Goal: Complete application form

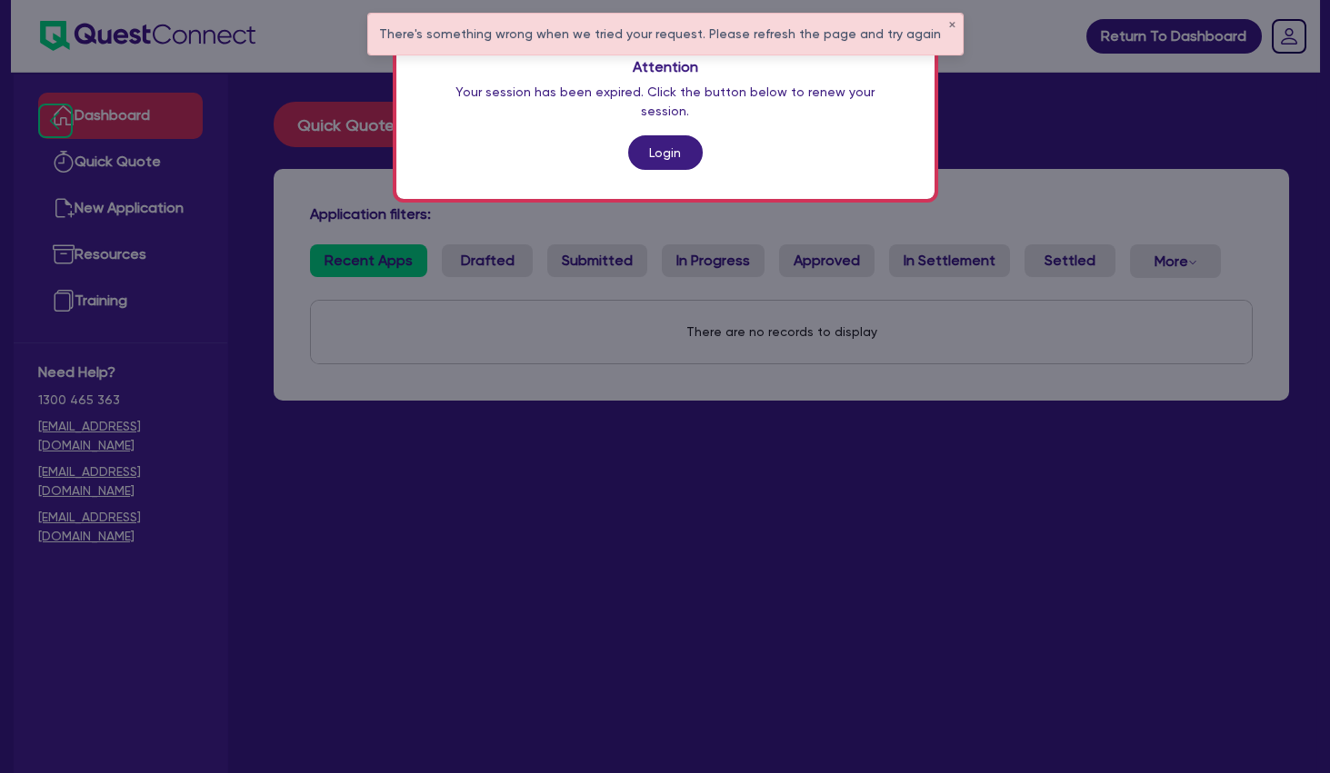
click at [872, 587] on div "Attention Your session has been expired. Click the button below to renew your s…" at bounding box center [665, 386] width 1330 height 773
click at [675, 143] on link "Login" at bounding box center [665, 152] width 75 height 35
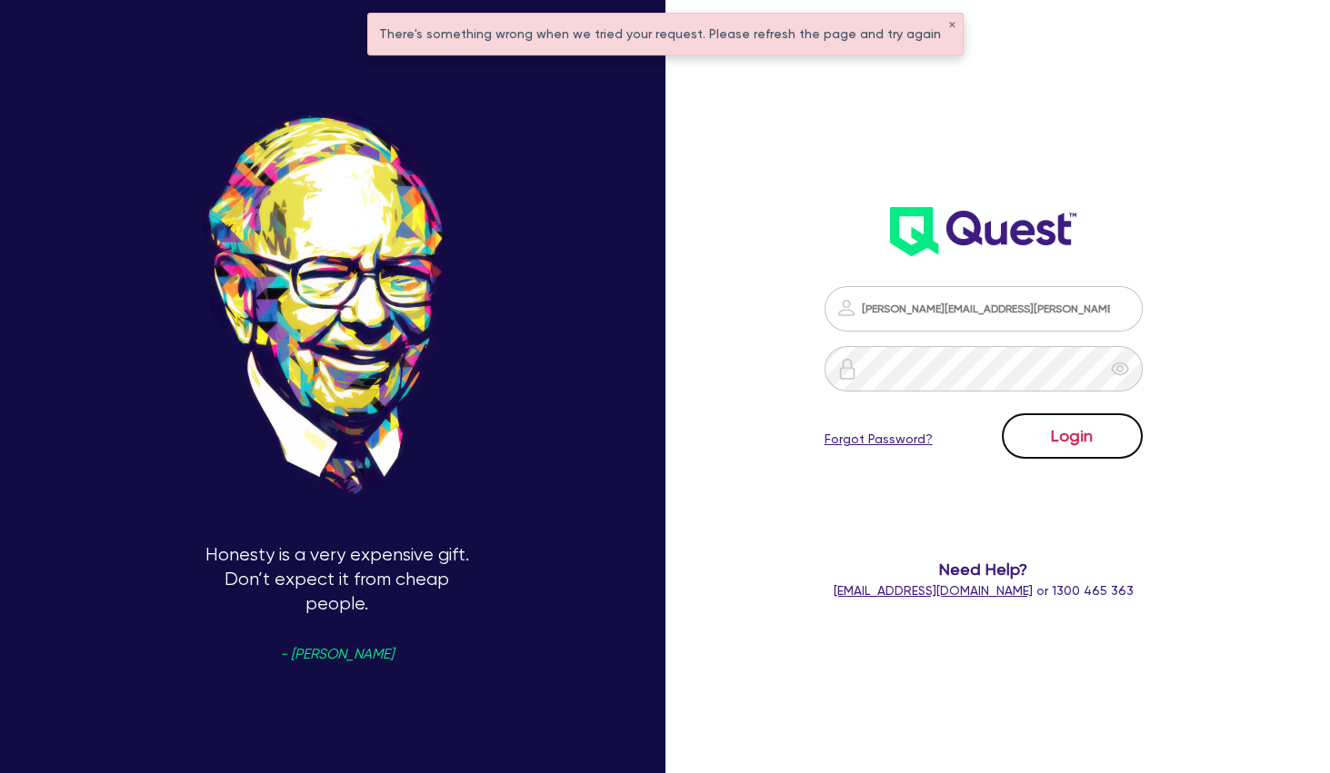
click at [1051, 447] on button "Login" at bounding box center [1071, 435] width 141 height 45
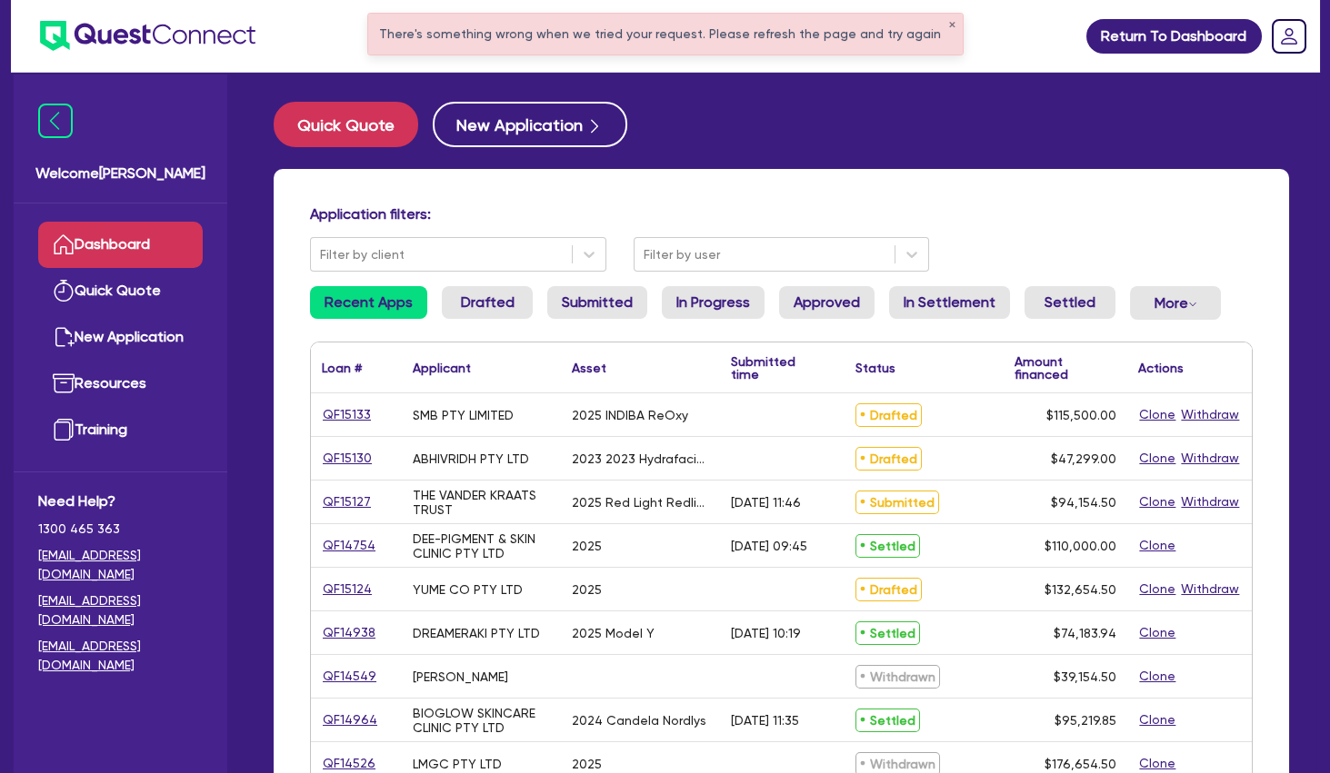
click at [488, 34] on div "There's something wrong when we tried your request. Please refresh the page and…" at bounding box center [665, 34] width 594 height 41
click at [948, 25] on button "✕" at bounding box center [951, 25] width 7 height 9
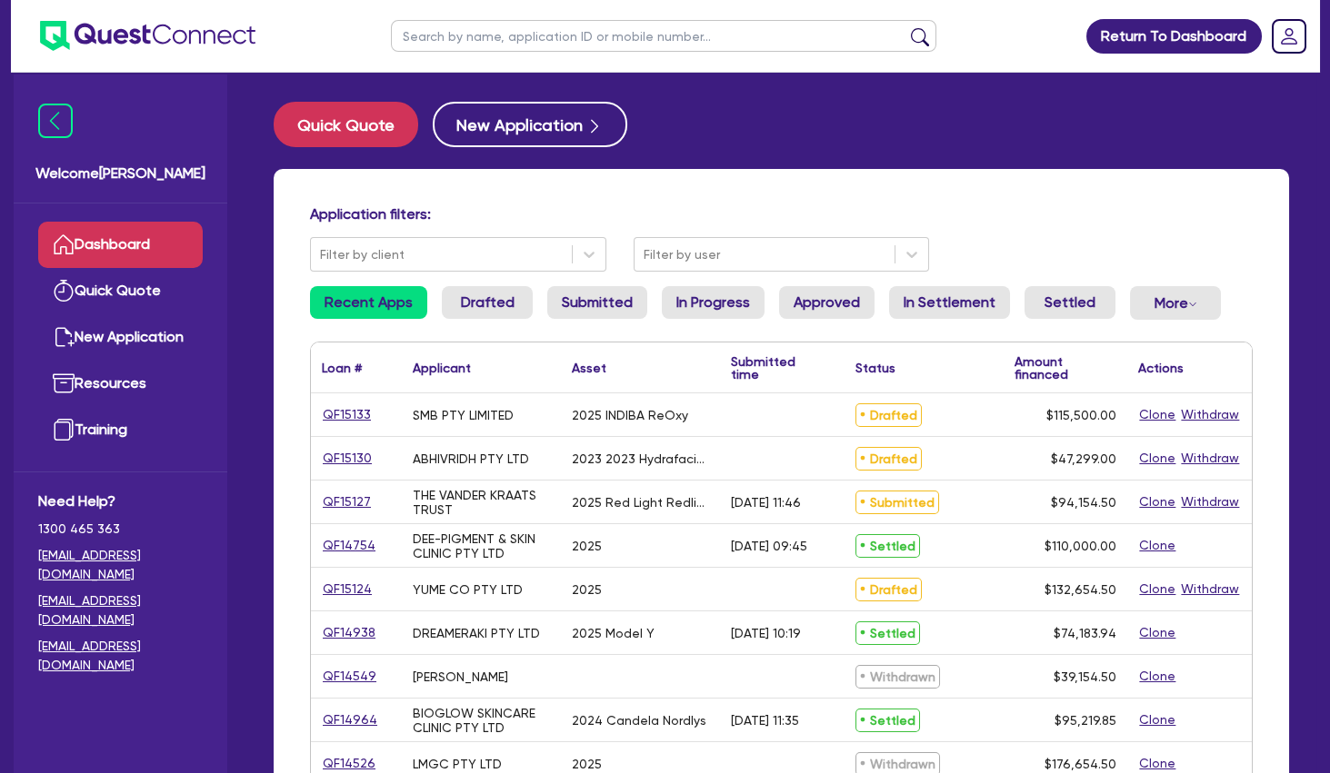
click at [728, 31] on input "text" at bounding box center [663, 36] width 545 height 32
type input "sass"
click at [905, 27] on button "submit" at bounding box center [919, 39] width 29 height 25
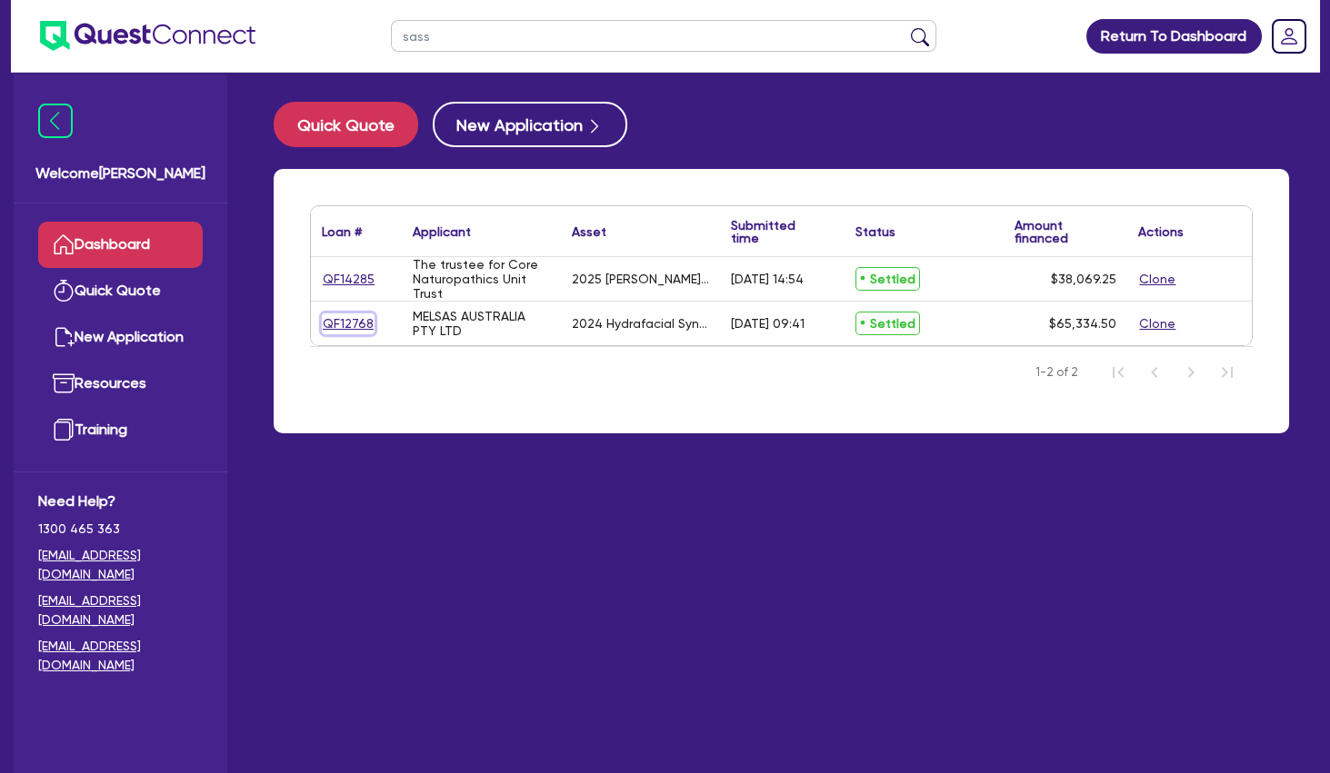
click at [347, 324] on link "QF12768" at bounding box center [348, 324] width 53 height 21
select select "TERTIARY_ASSETS"
select select "BEAUTY_EQUIPMENT"
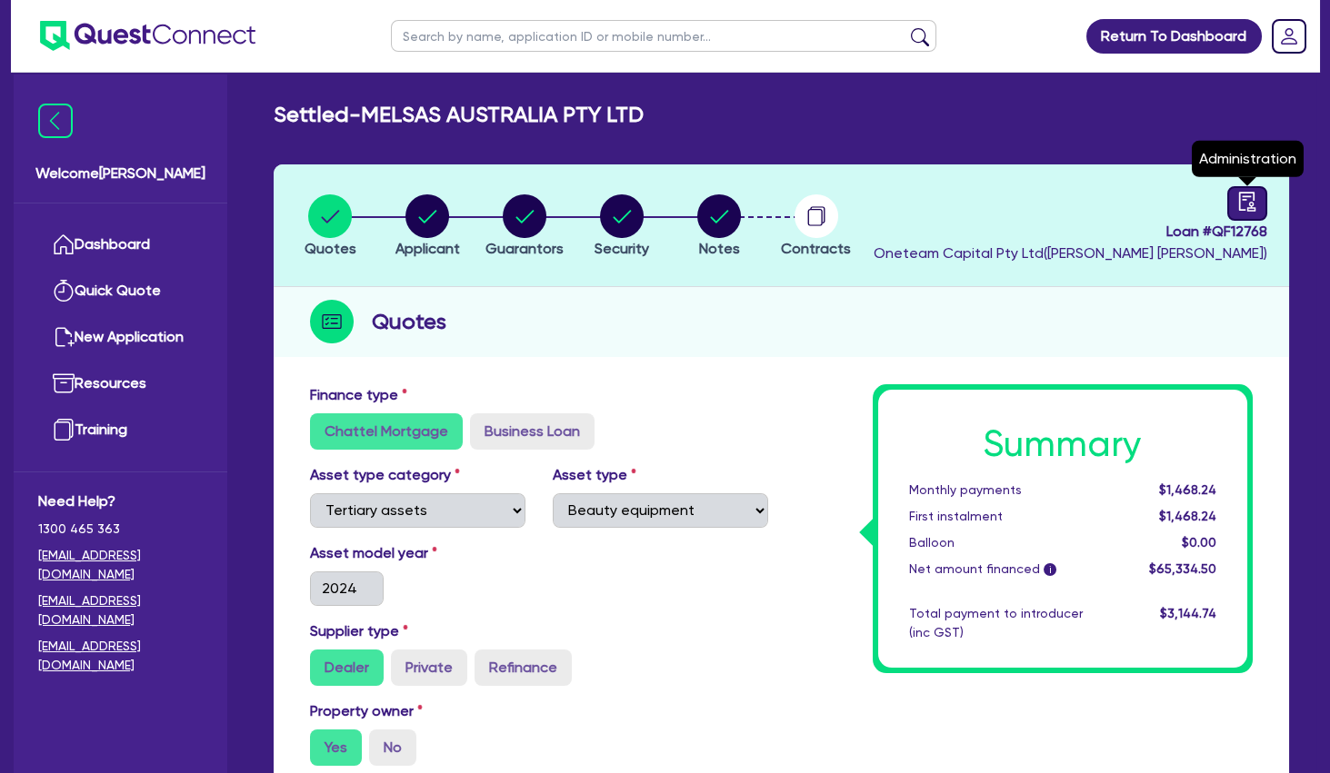
click at [1240, 196] on icon "audit" at bounding box center [1247, 202] width 20 height 20
select select "SETTLED"
select select "Pepper"
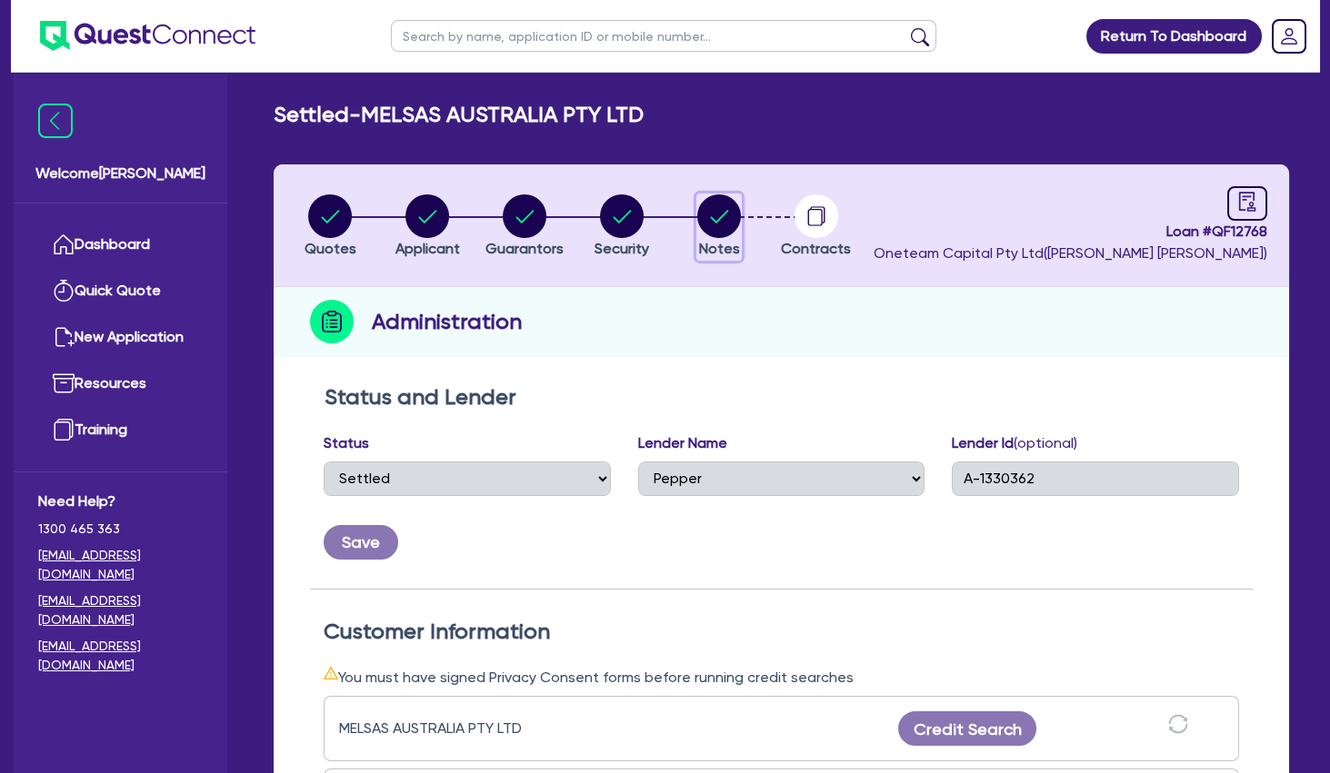
click at [728, 217] on circle "button" at bounding box center [719, 216] width 44 height 44
select select "Other"
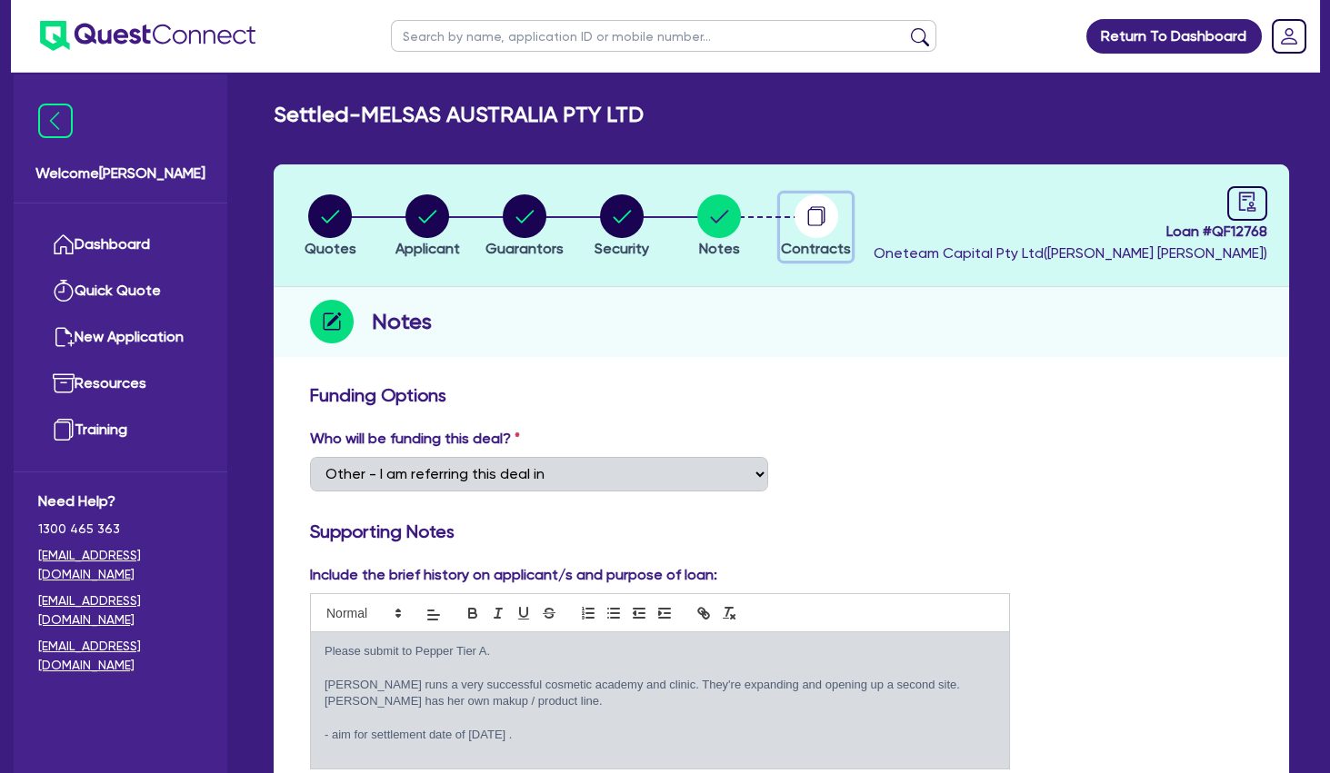
click at [800, 212] on circle "button" at bounding box center [816, 216] width 44 height 44
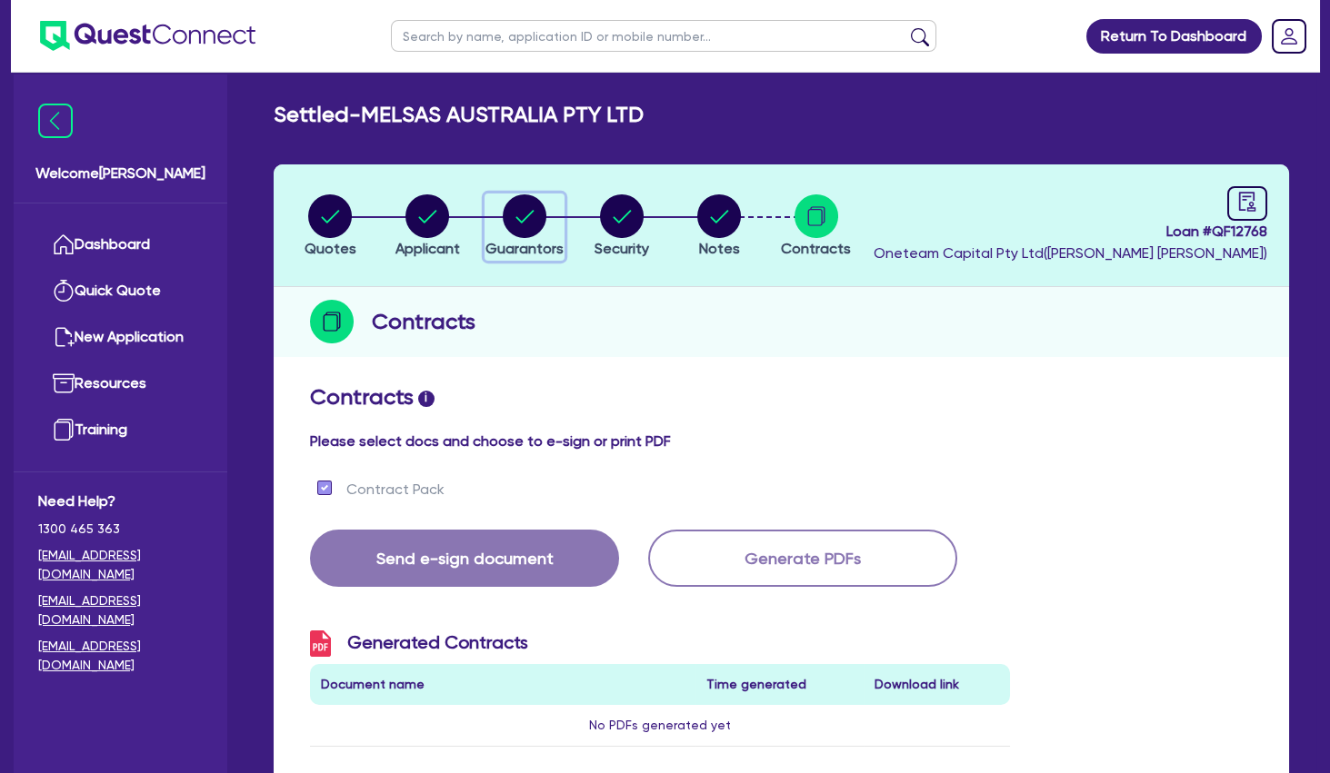
click at [522, 213] on circle "button" at bounding box center [525, 216] width 44 height 44
select select "MRS"
select select "[GEOGRAPHIC_DATA]"
select select "MARRIED"
select select "PROPERTY"
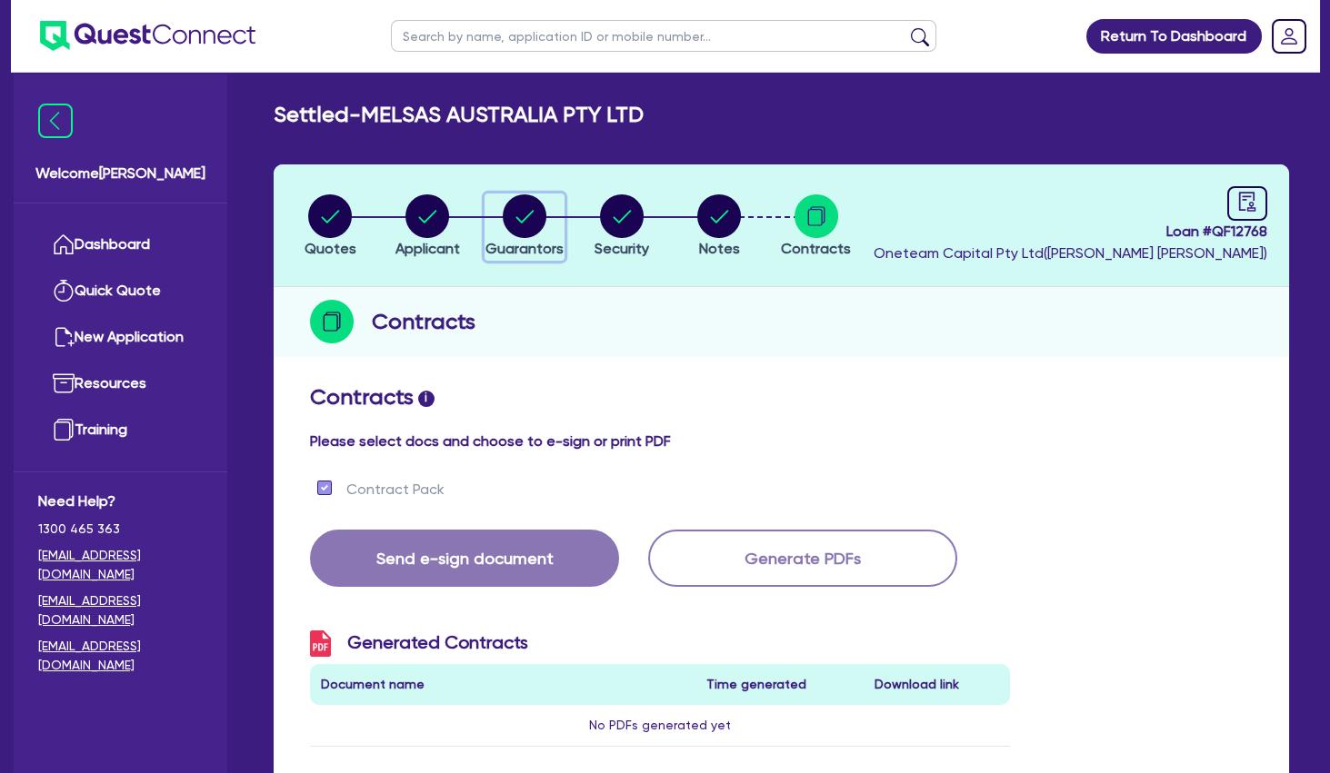
select select "CASH"
select select "VEHICLE"
select select "OTHER"
select select "HOUSEHOLD_PERSONAL"
select select "EQUIPMENT"
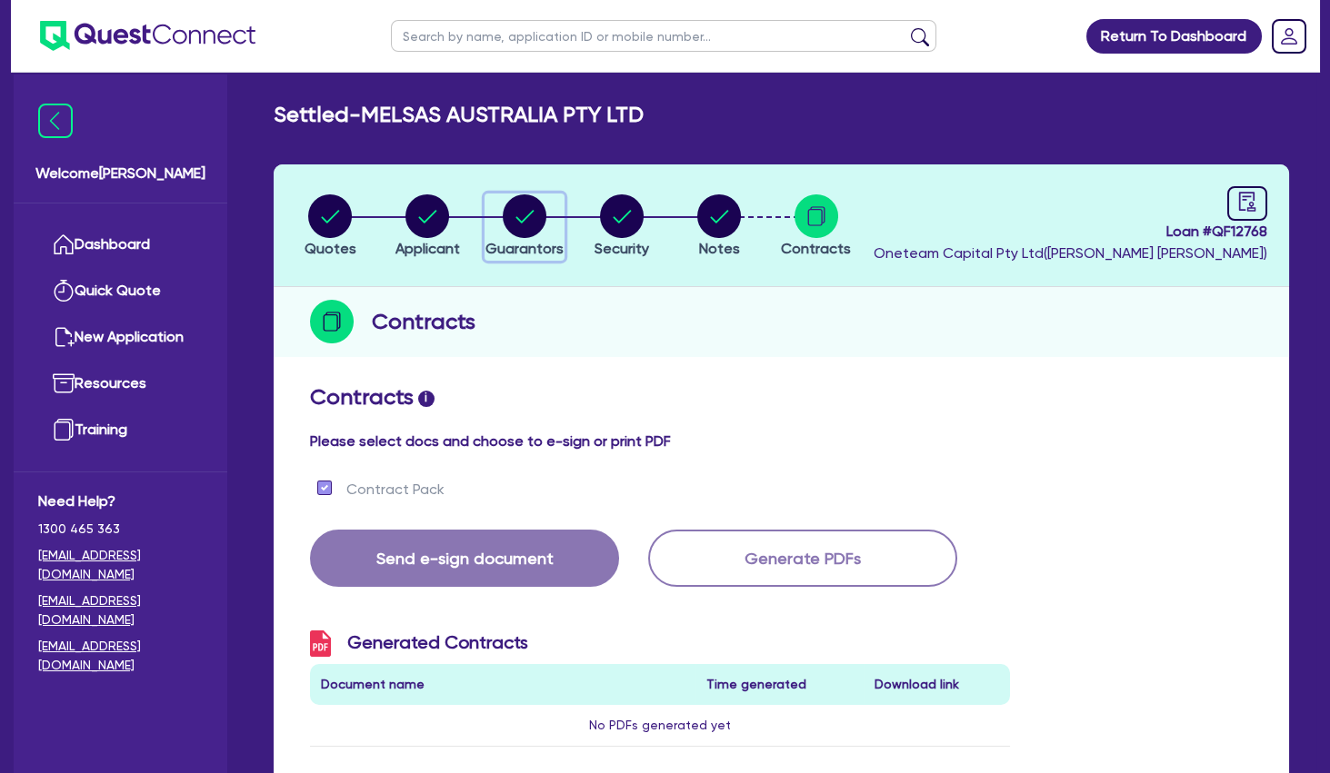
select select "MORTGAGE"
select select "EQUIPMENT_LOAN"
select select "VEHICLE_LOAN"
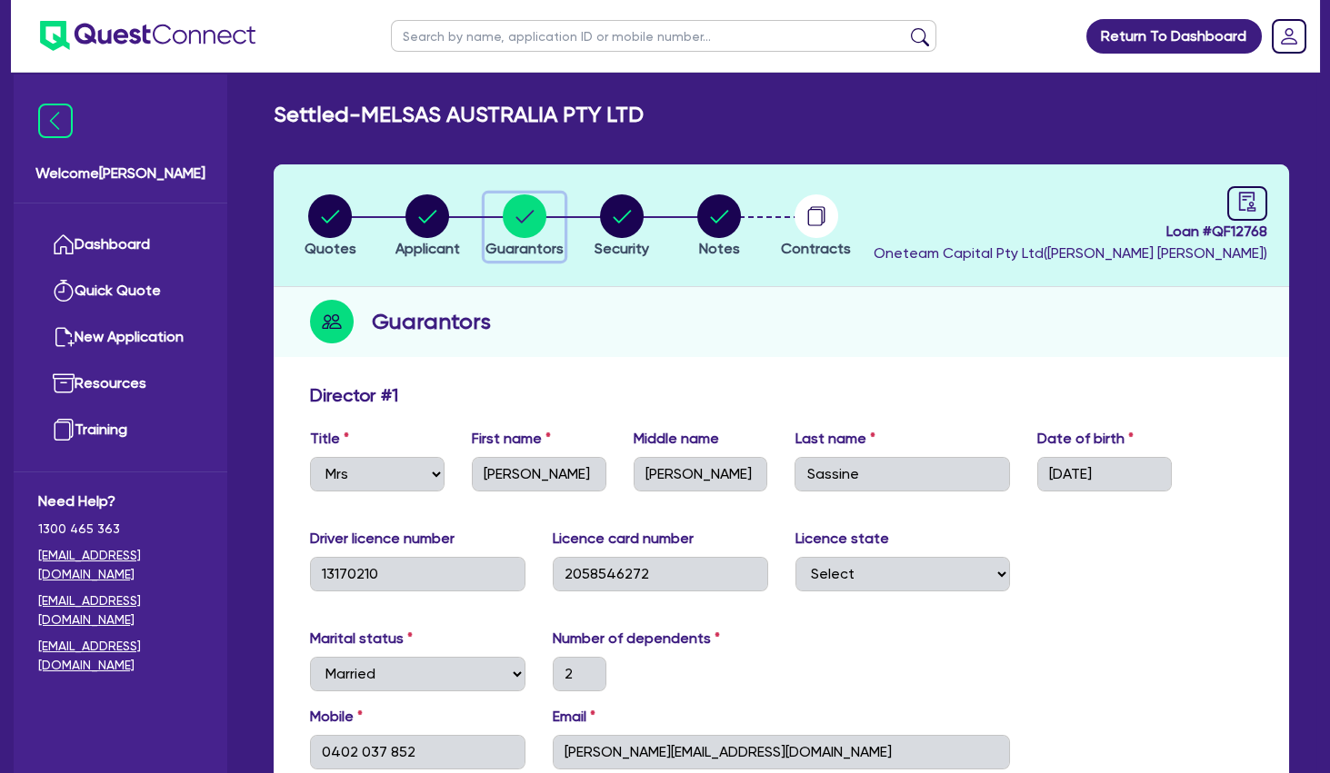
scroll to position [369, 0]
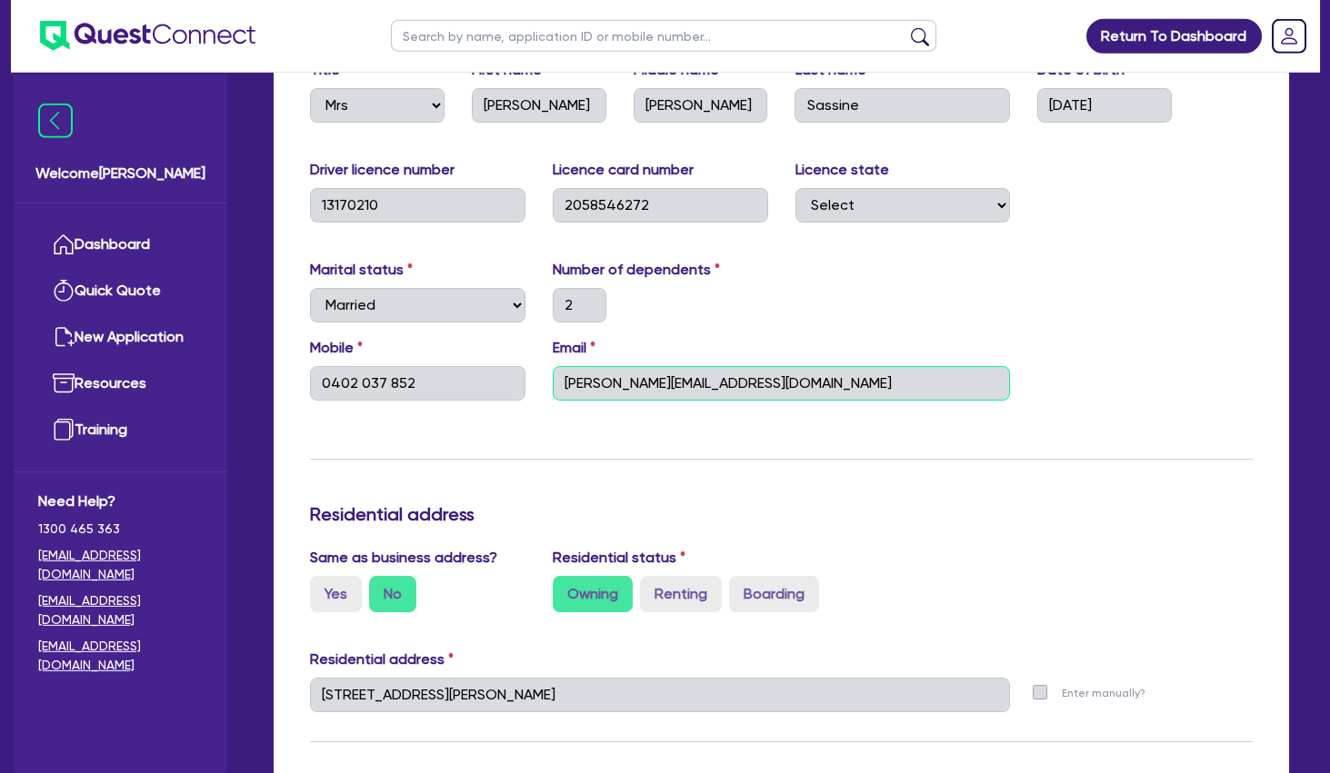
click at [623, 380] on input "[PERSON_NAME][EMAIL_ADDRESS][DOMAIN_NAME]" at bounding box center [782, 383] width 458 height 35
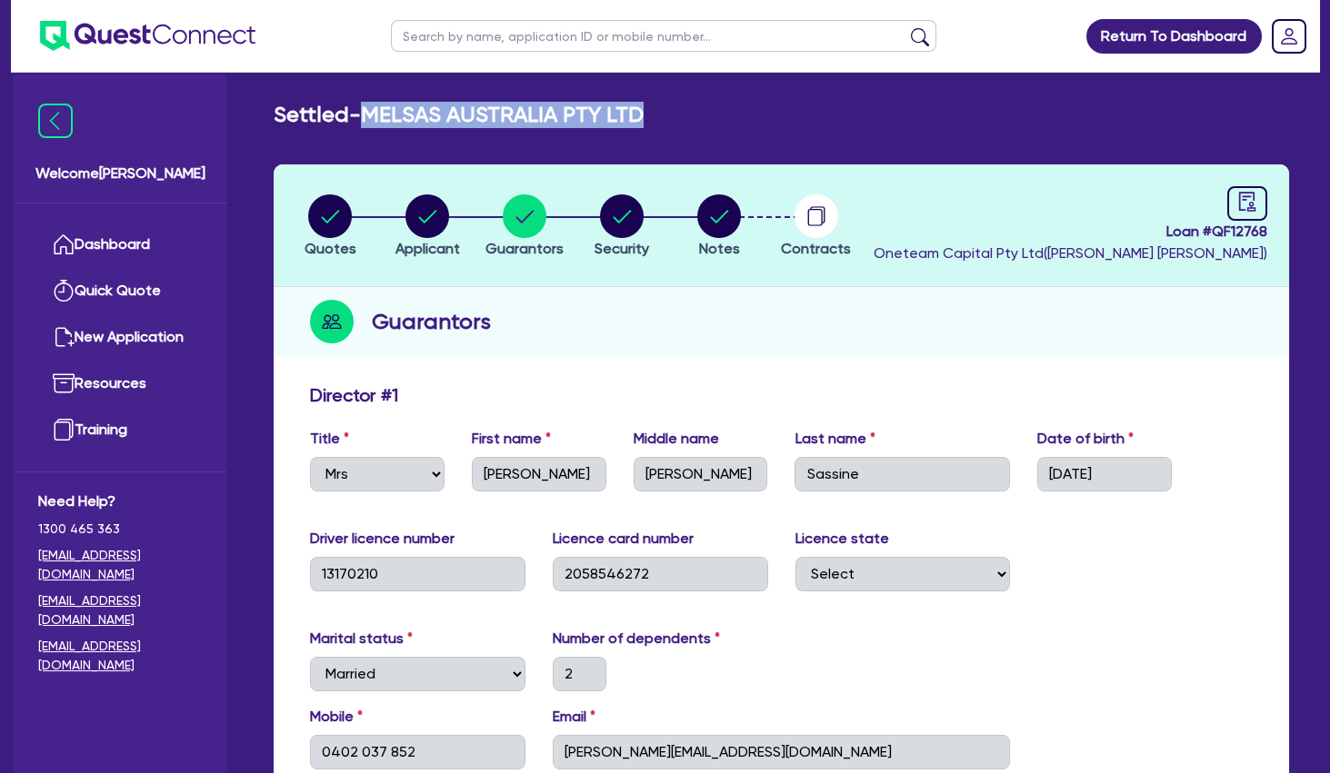
drag, startPoint x: 671, startPoint y: 115, endPoint x: 378, endPoint y: 116, distance: 292.6
click at [378, 116] on div "Settled - MELSAS AUSTRALIA PTY LTD" at bounding box center [781, 115] width 1042 height 26
copy h2 "MELSAS AUSTRALIA PTY LTD"
click at [1250, 207] on icon "audit" at bounding box center [1247, 202] width 20 height 20
select select "SETTLED"
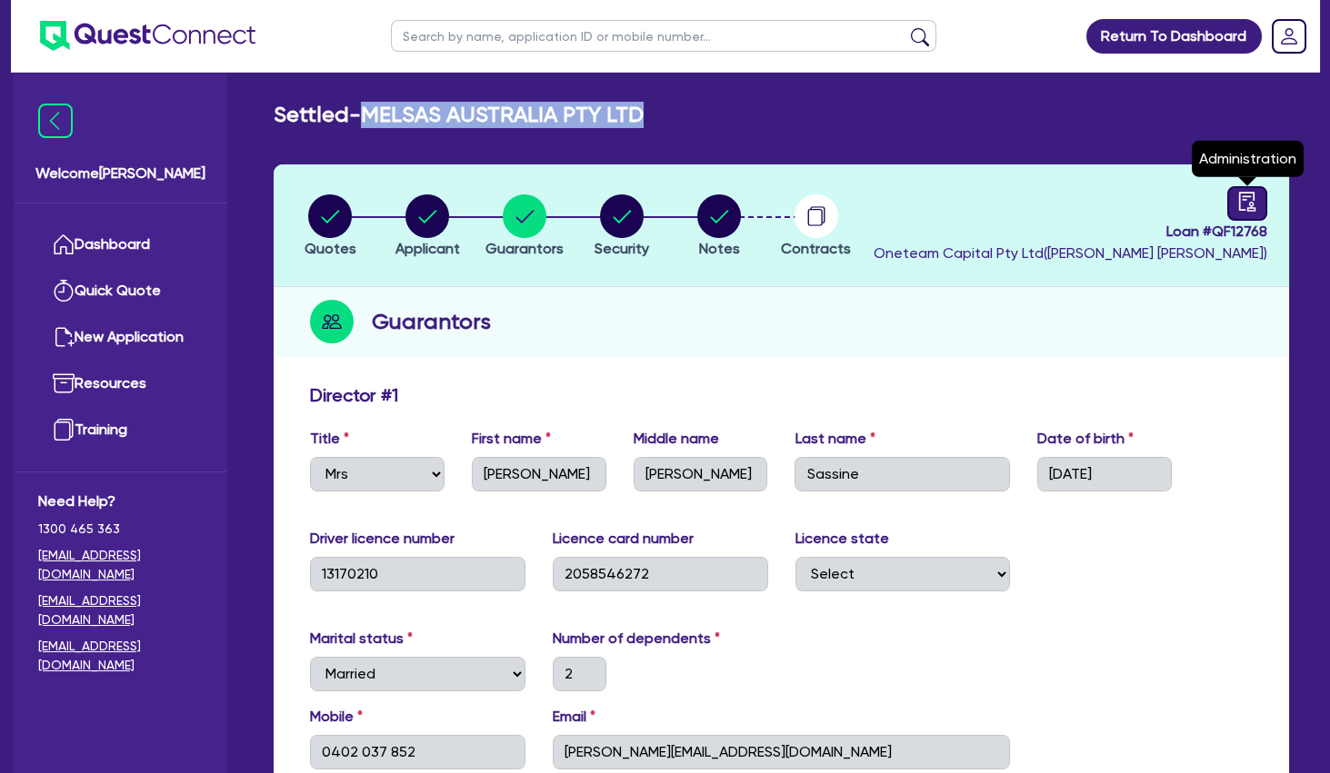
select select "Pepper"
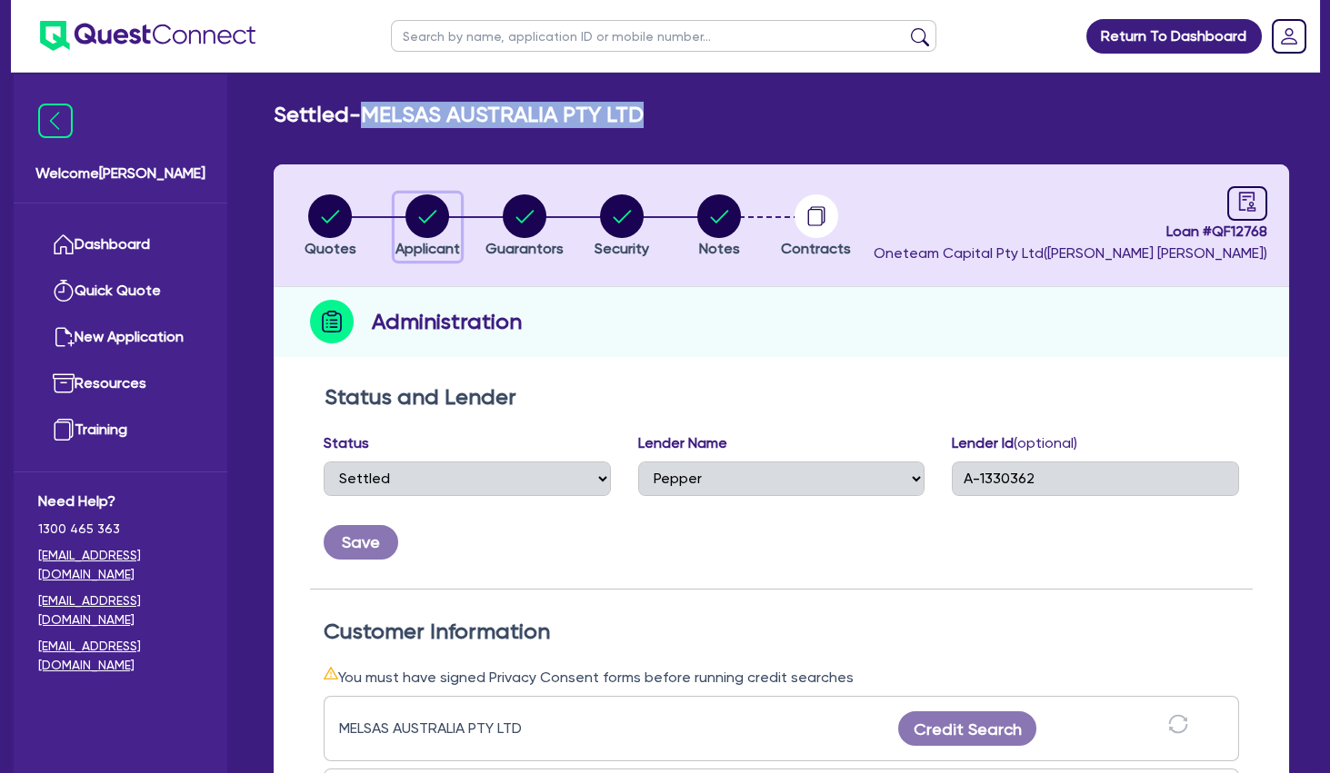
click at [426, 220] on icon "button" at bounding box center [428, 216] width 18 height 13
select select "COMPANY"
select select "HEALTH_BEAUTY"
select select "HAIR_BEAUTY_SALONS"
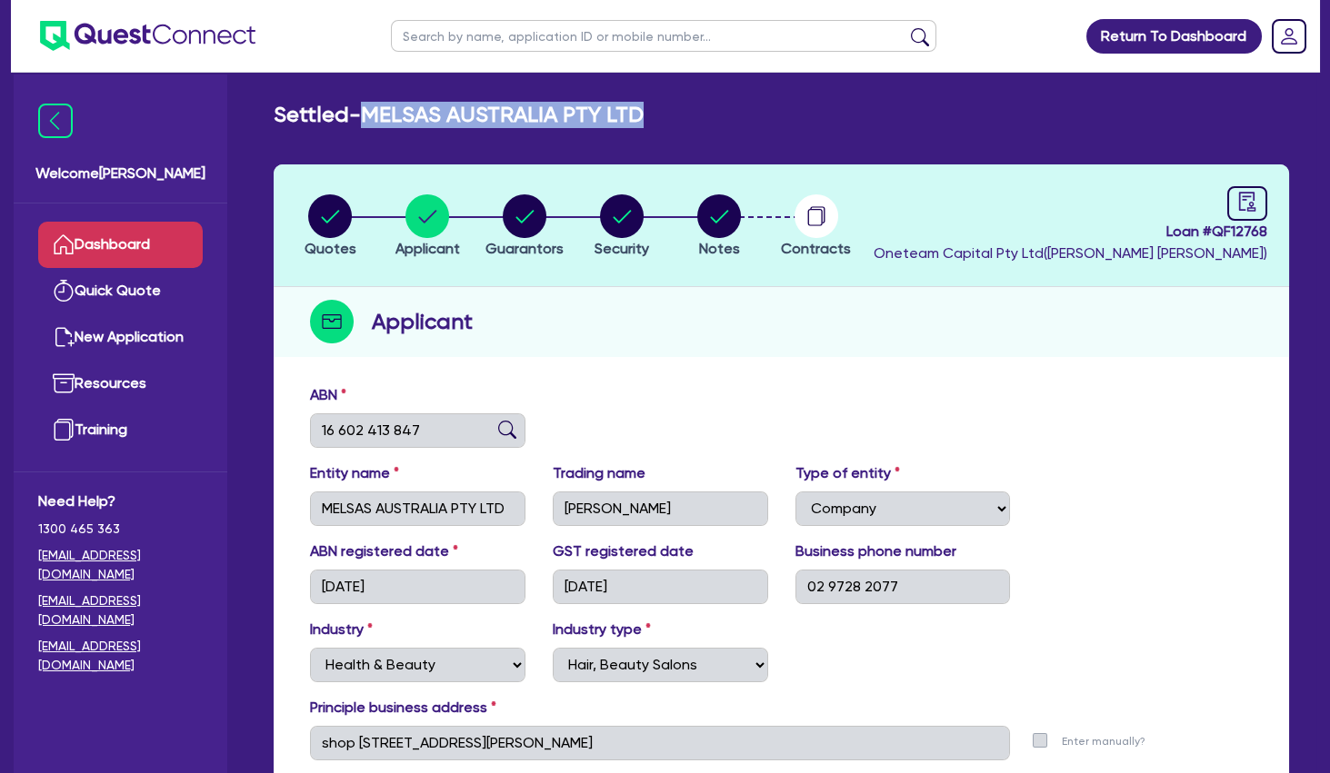
click at [154, 249] on link "Dashboard" at bounding box center [120, 245] width 164 height 46
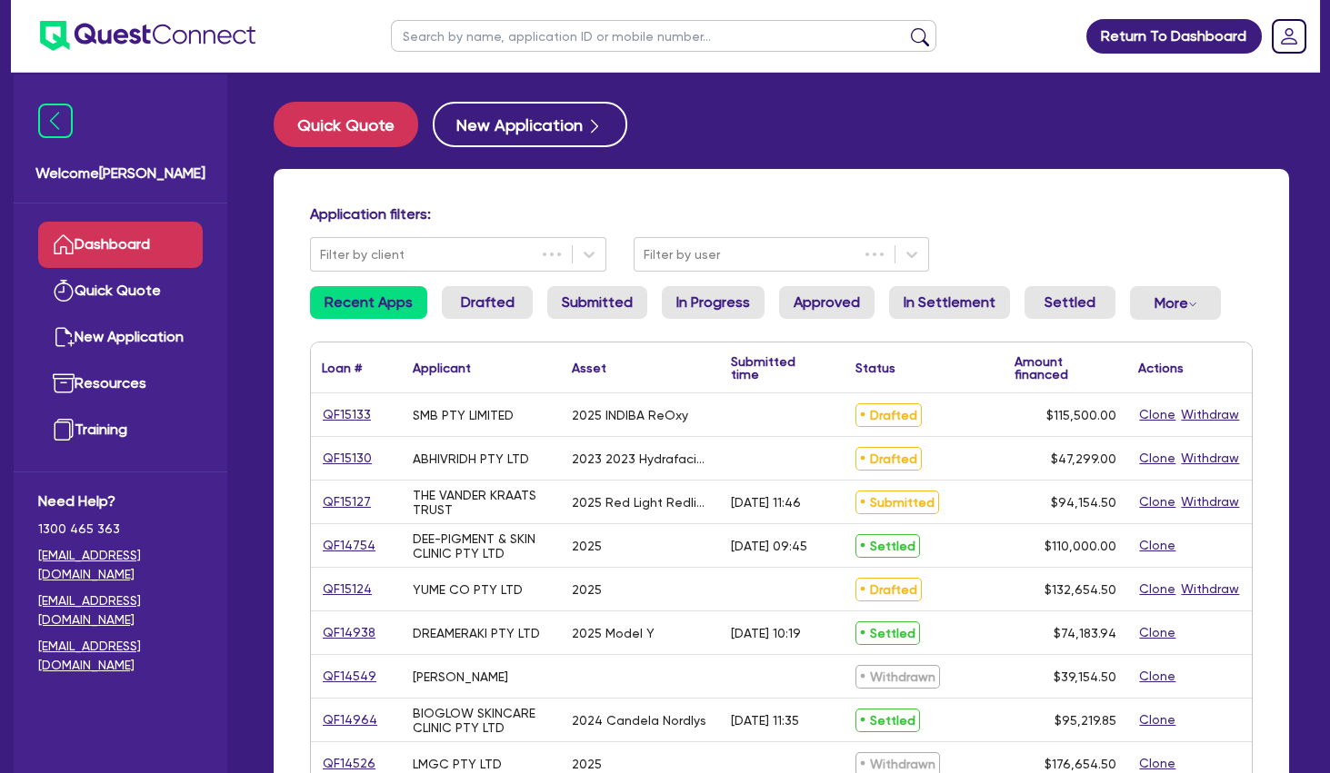
click at [473, 28] on input "text" at bounding box center [663, 36] width 545 height 32
type input "abby"
click at [905, 27] on button "submit" at bounding box center [919, 39] width 29 height 25
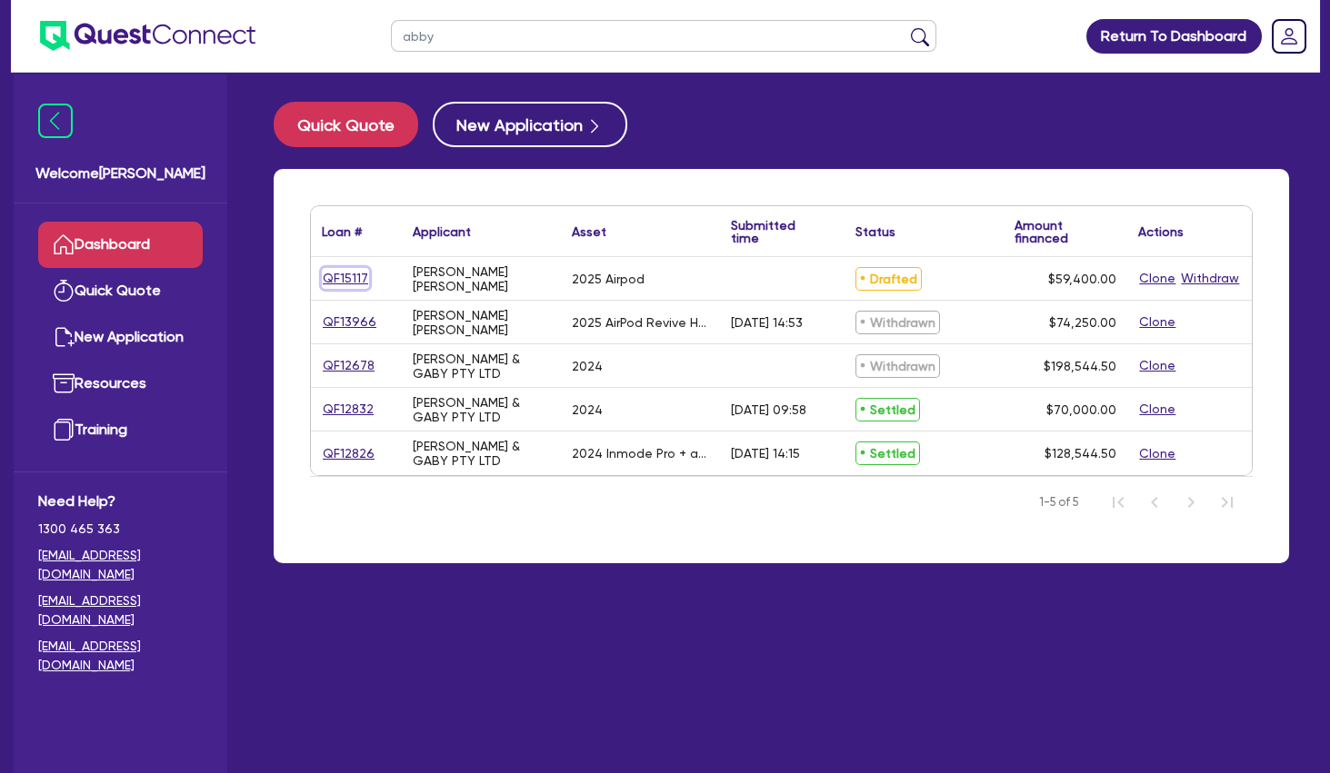
click at [350, 274] on link "QF15117" at bounding box center [345, 278] width 47 height 21
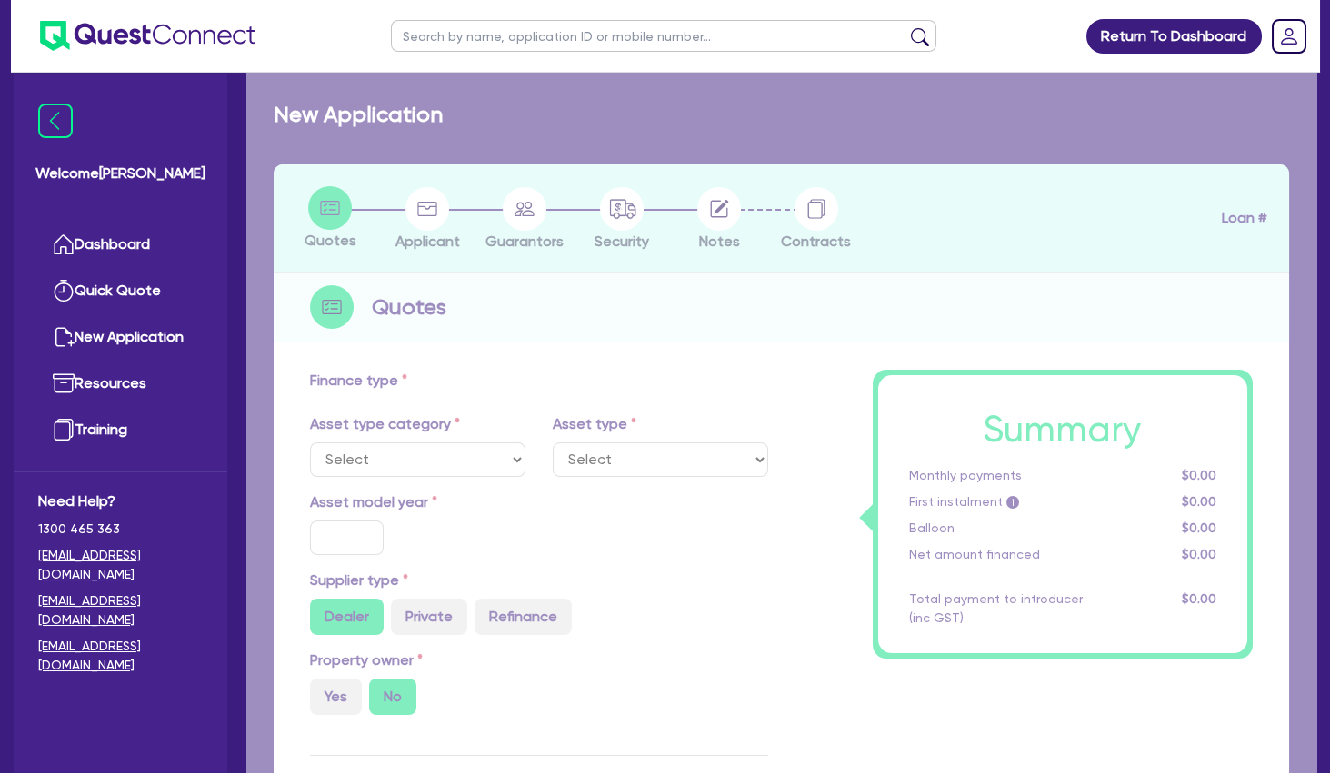
select select "TERTIARY_ASSETS"
type input "2025"
type input "74,250"
type input "14,850"
type input "5"
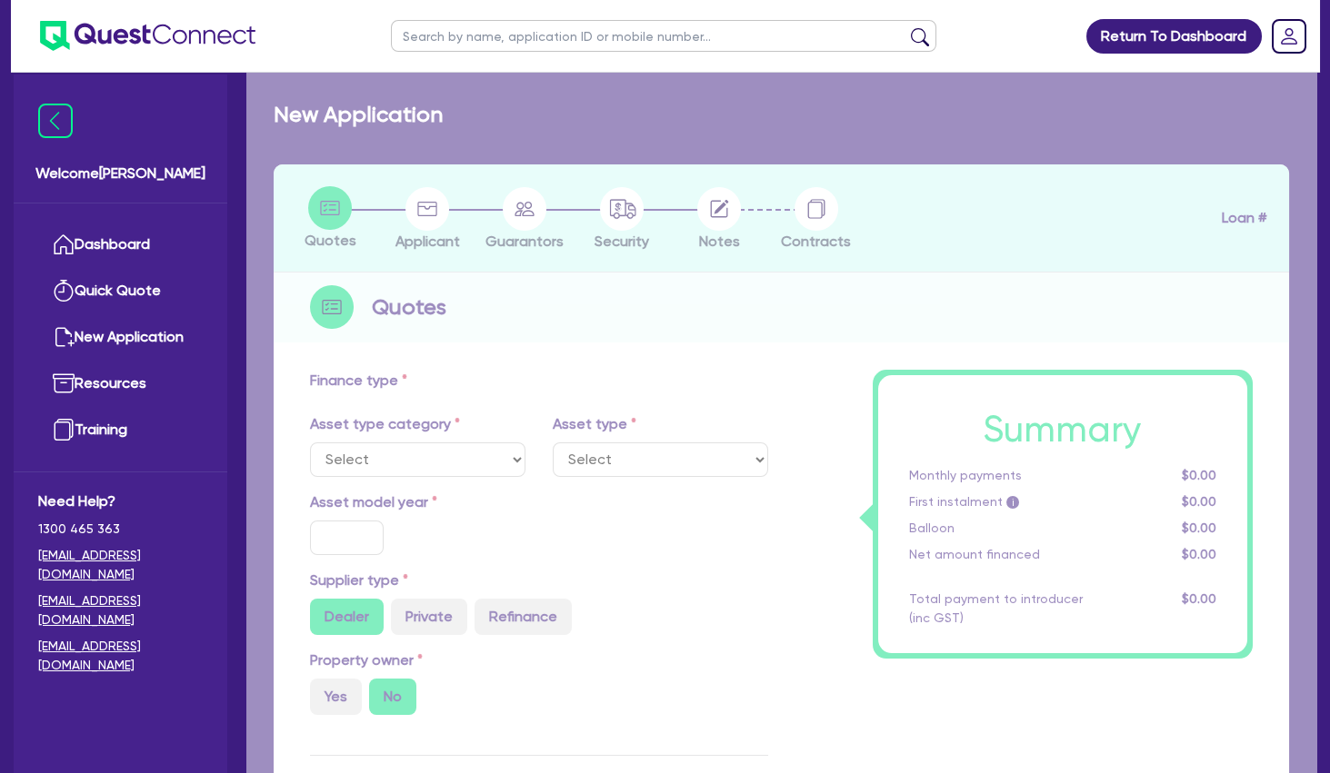
type input "2,970"
type input "11.39"
select select "BEAUTY_EQUIPMENT"
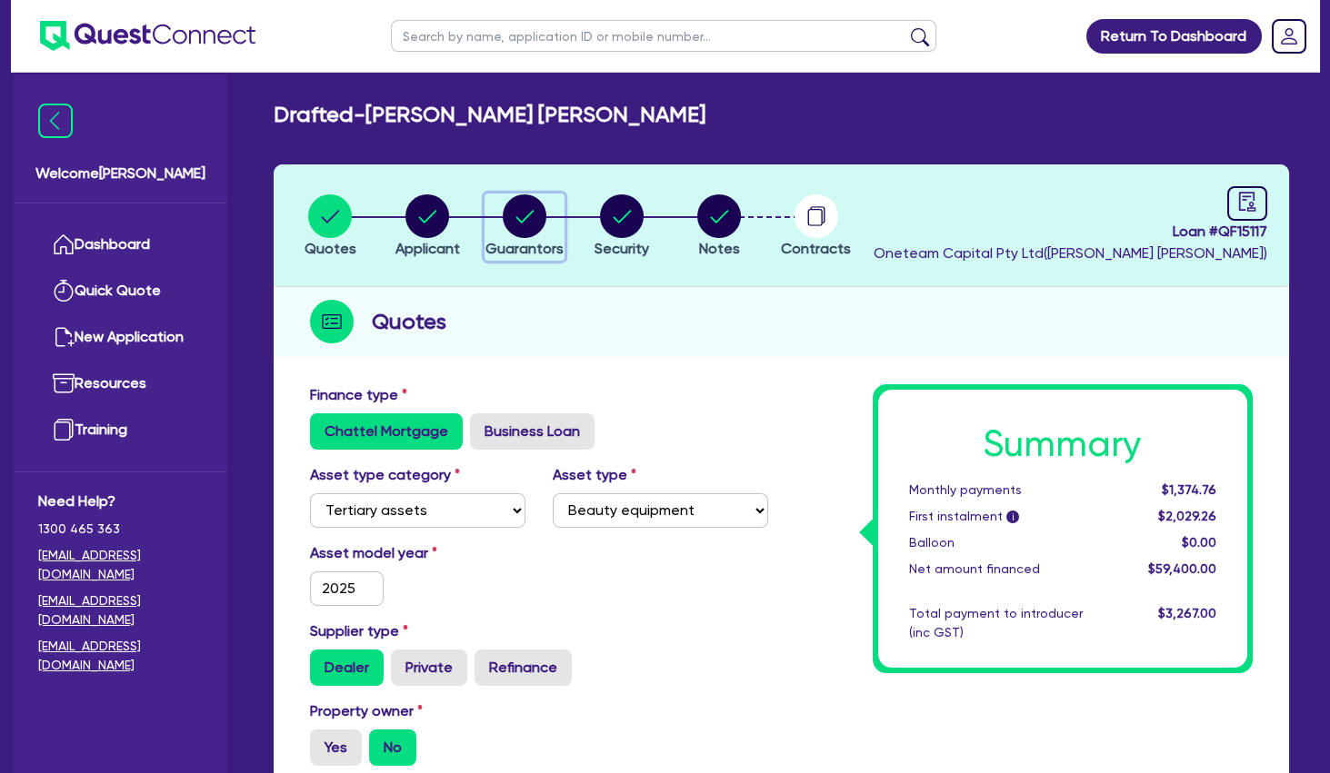
click at [524, 217] on circle "button" at bounding box center [525, 216] width 44 height 44
select select "MRS"
select select "QLD"
select select "DE_FACTO"
select select "CASH"
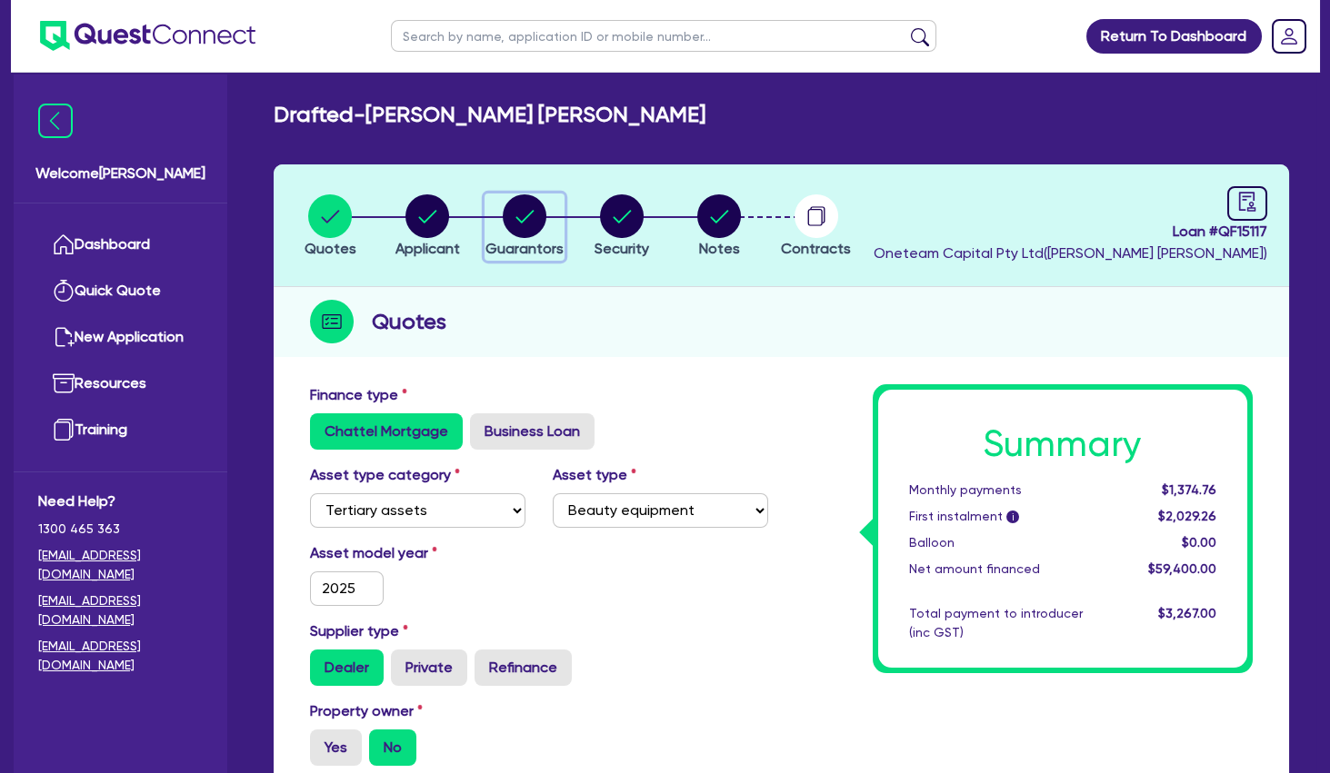
select select "VEHICLE"
select select "HOUSEHOLD_PERSONAL"
select select "OTHER"
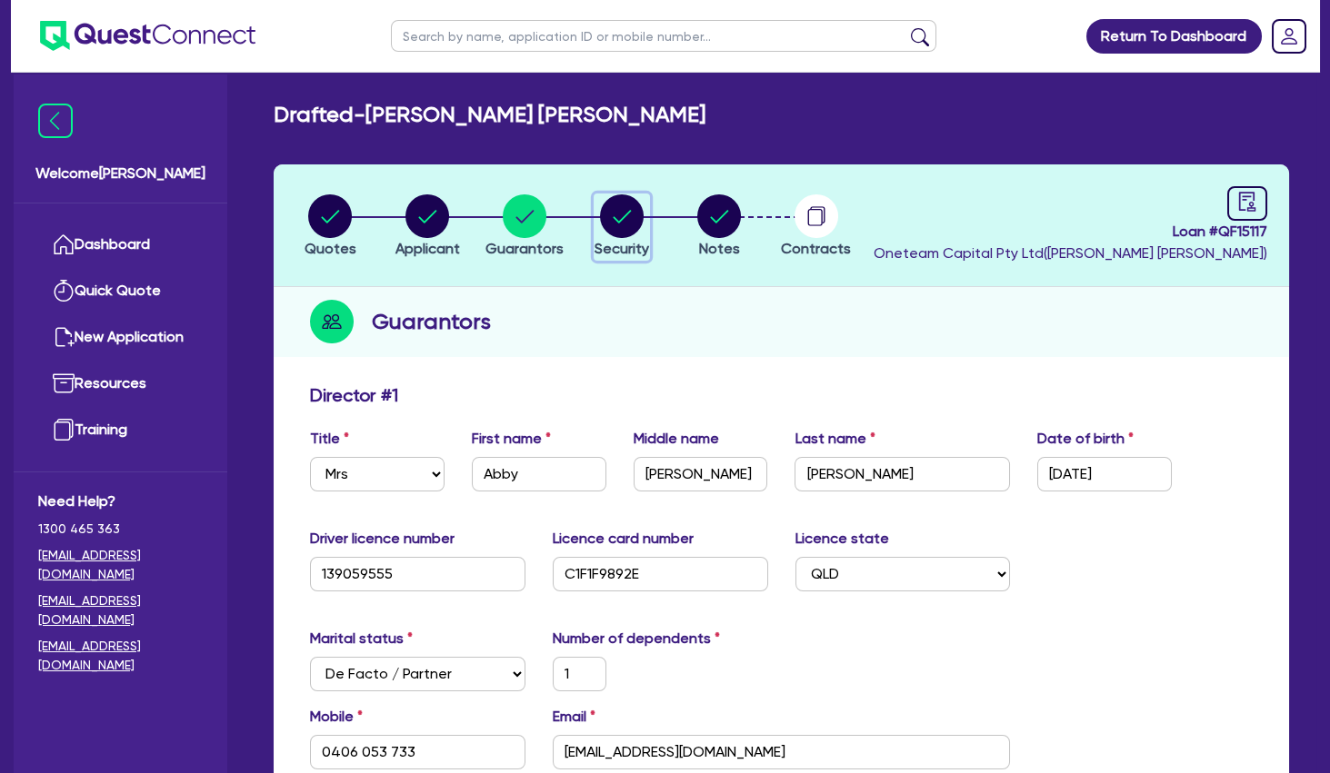
click at [620, 224] on circle "button" at bounding box center [622, 216] width 44 height 44
select select "TERTIARY_ASSETS"
select select "BEAUTY_EQUIPMENT"
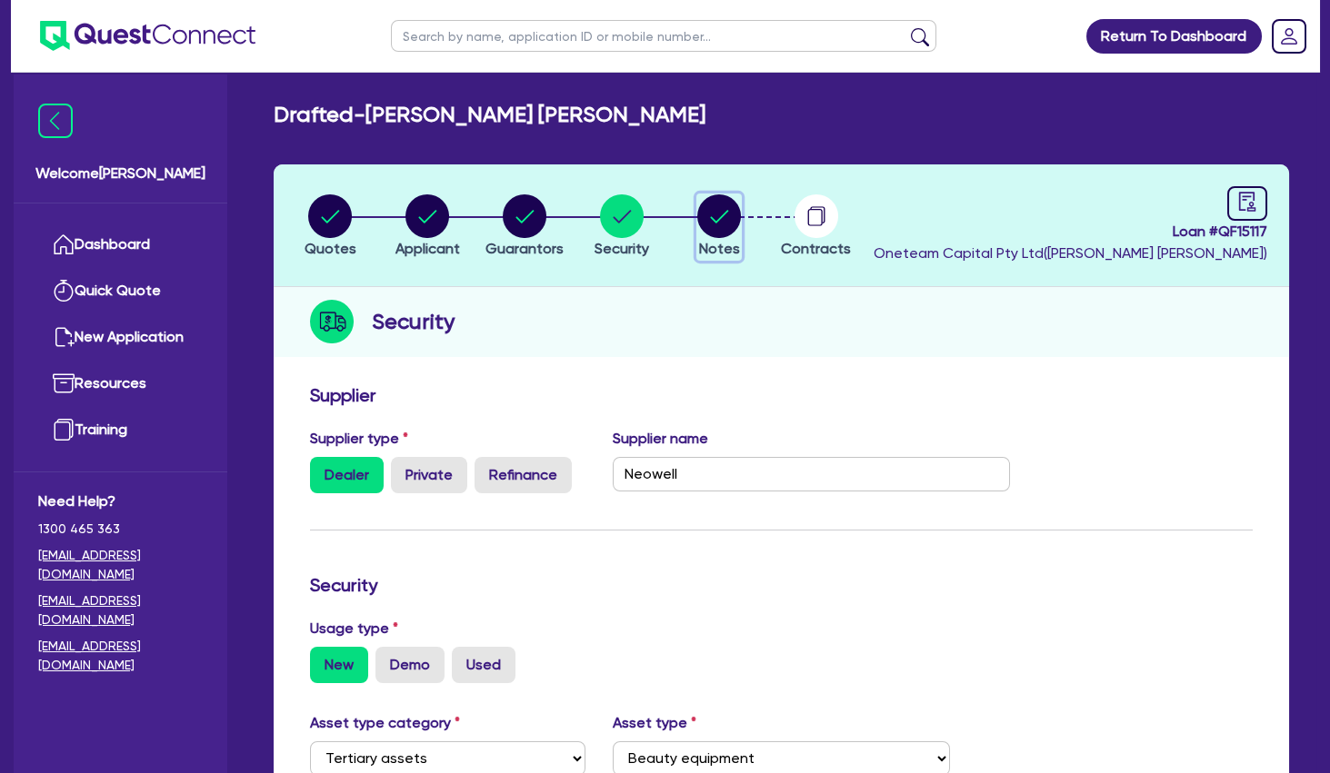
click at [715, 220] on circle "button" at bounding box center [719, 216] width 44 height 44
select select "Other"
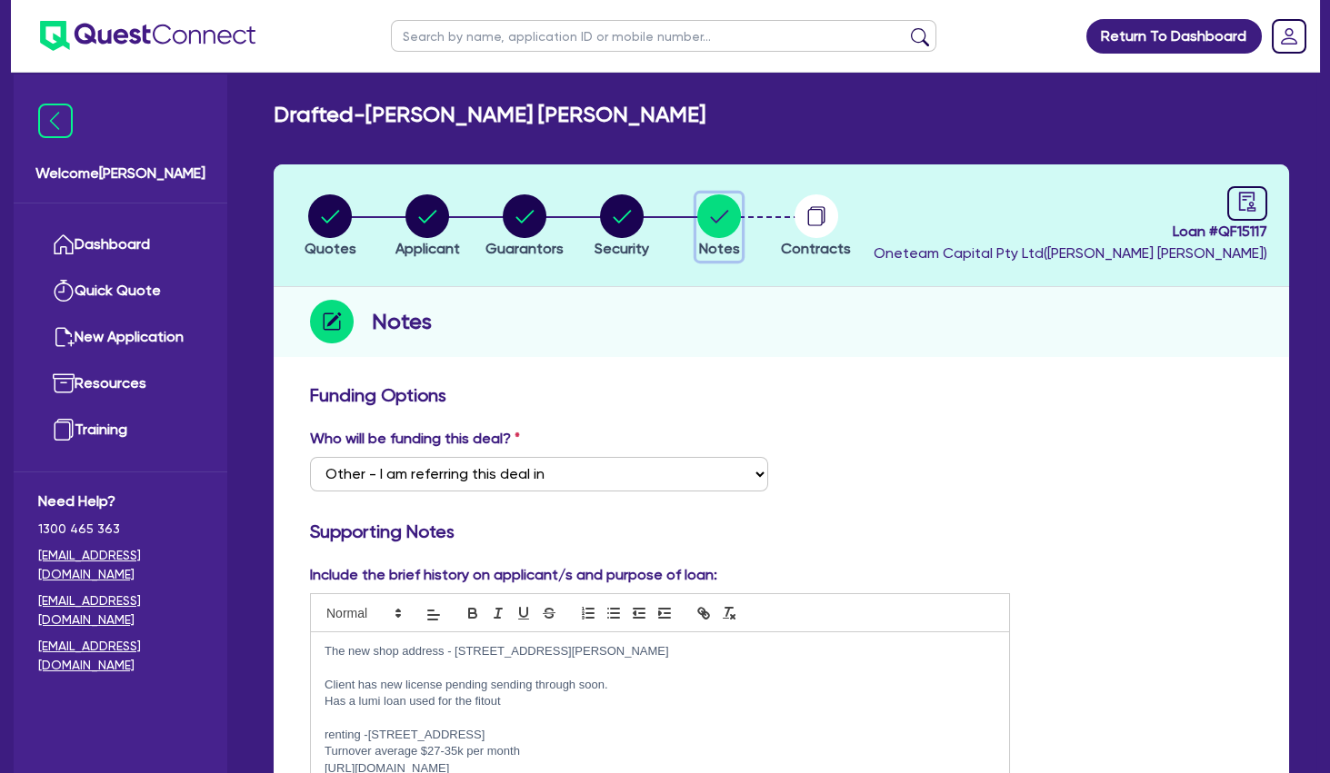
scroll to position [147, 0]
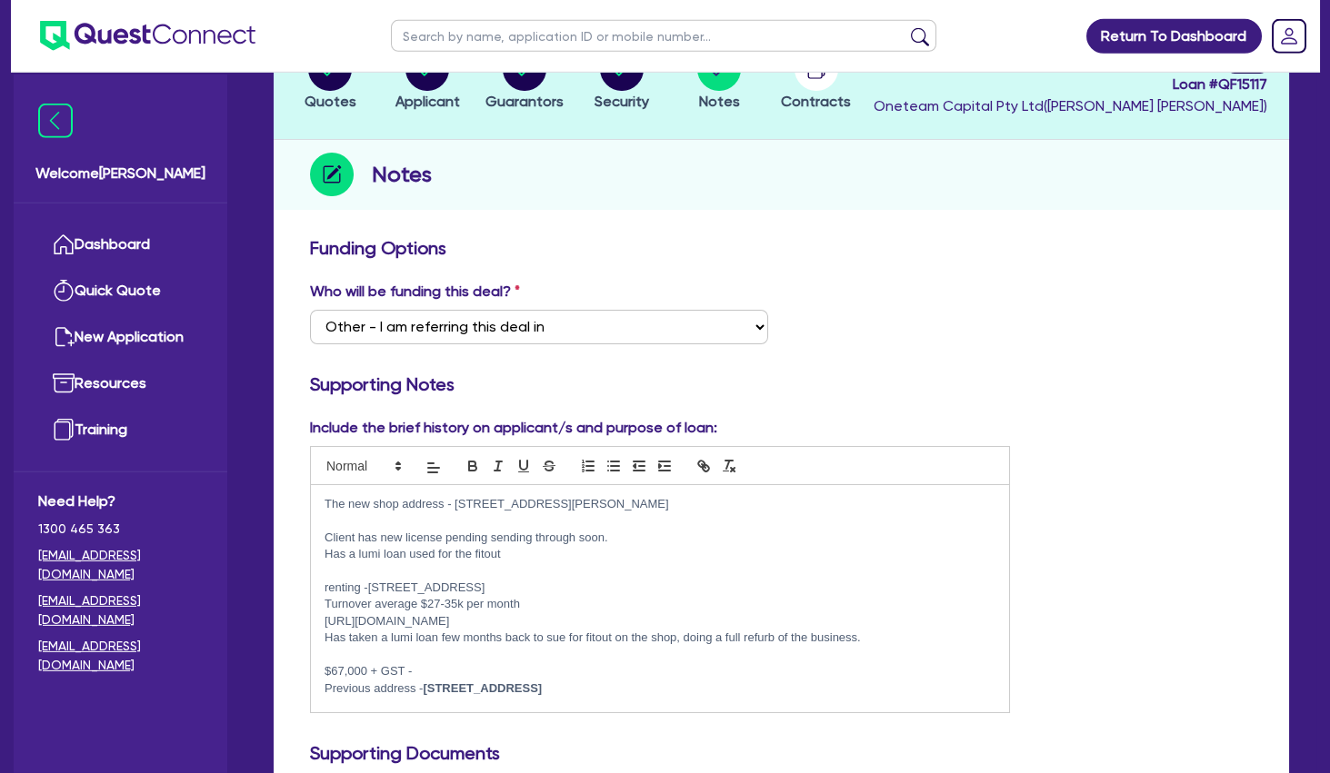
click at [632, 518] on p at bounding box center [659, 521] width 671 height 16
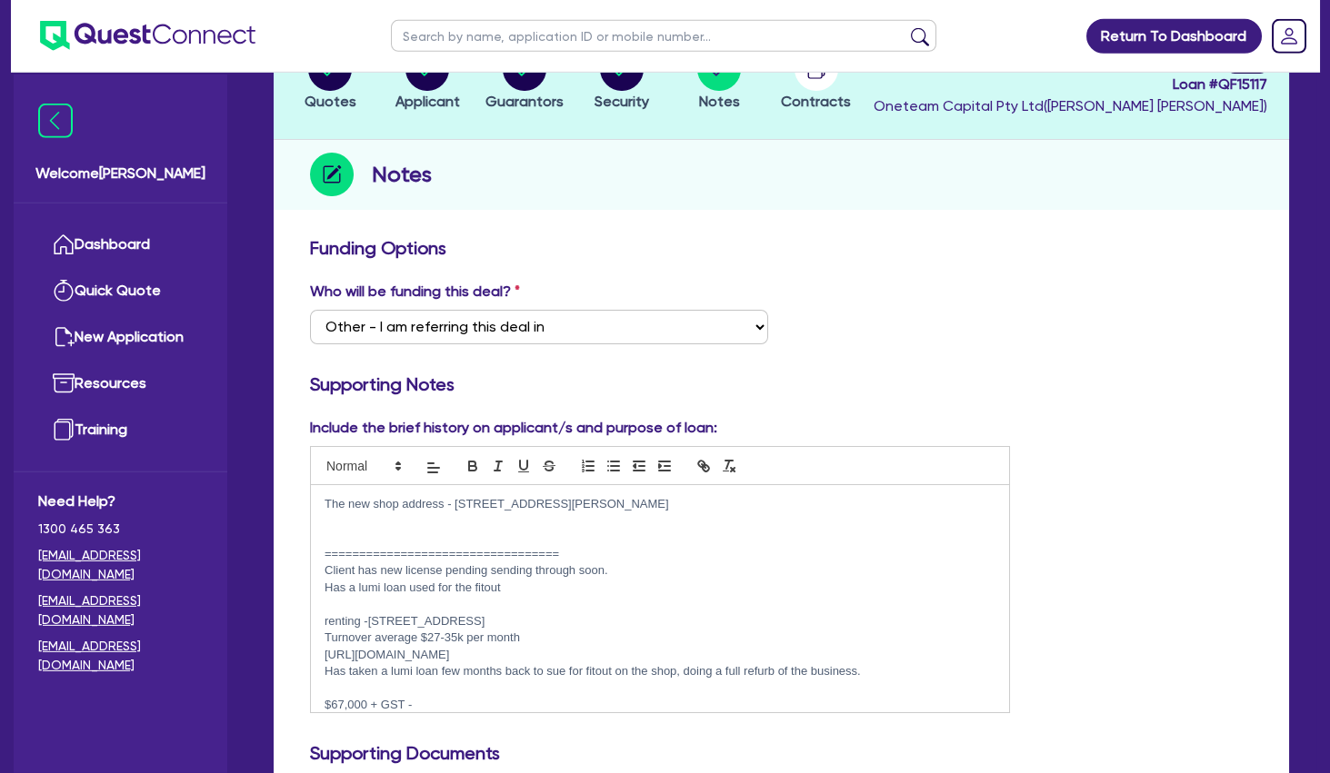
click at [323, 504] on div "The new shop address - [STREET_ADDRESS][PERSON_NAME] ==========================…" at bounding box center [660, 598] width 698 height 227
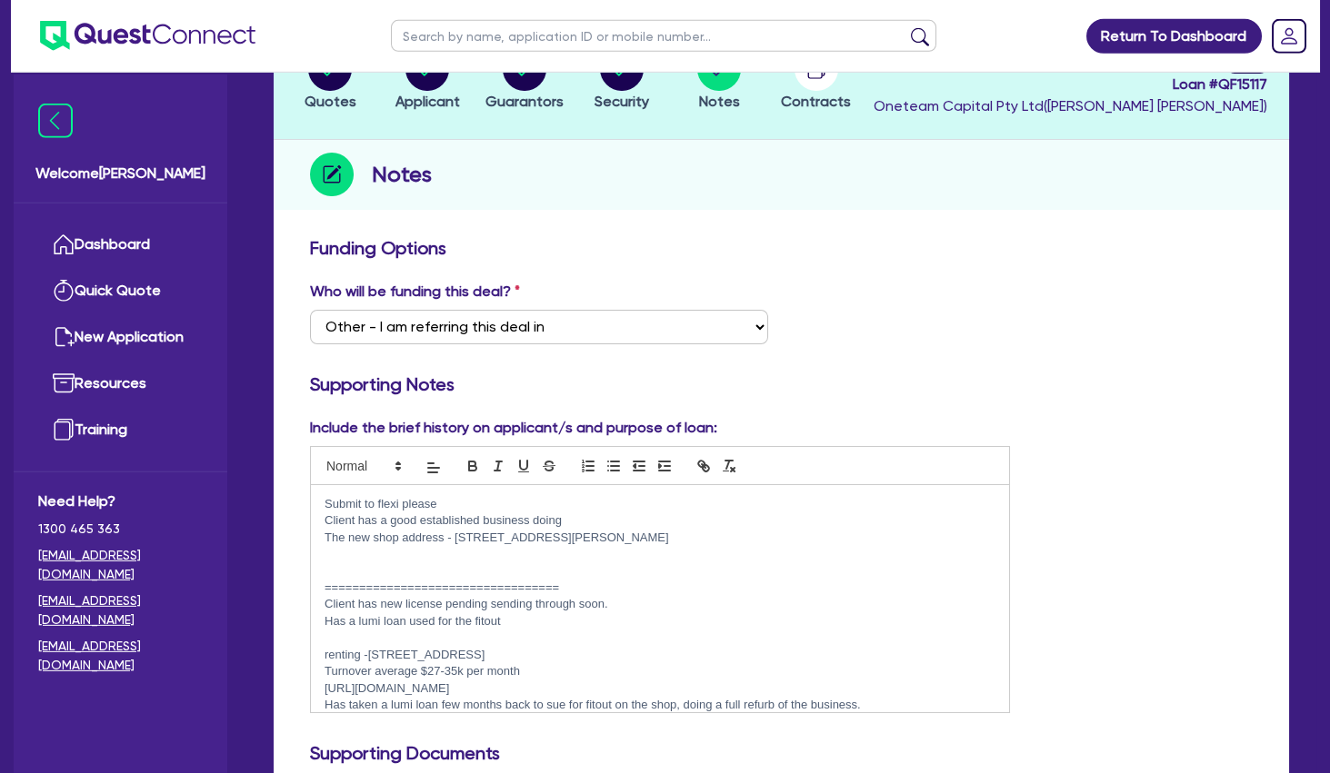
click at [569, 517] on p "Client has a good established business doing" at bounding box center [659, 521] width 671 height 16
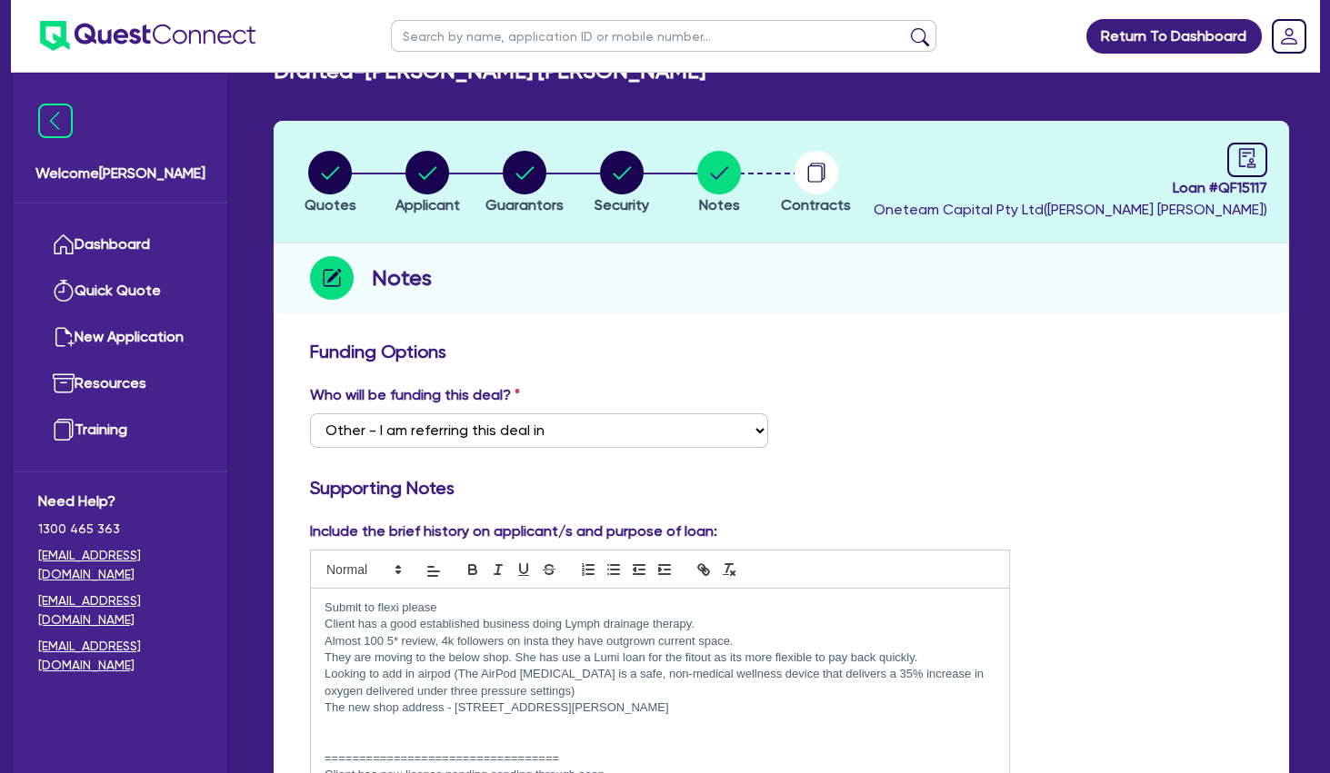
scroll to position [36, 0]
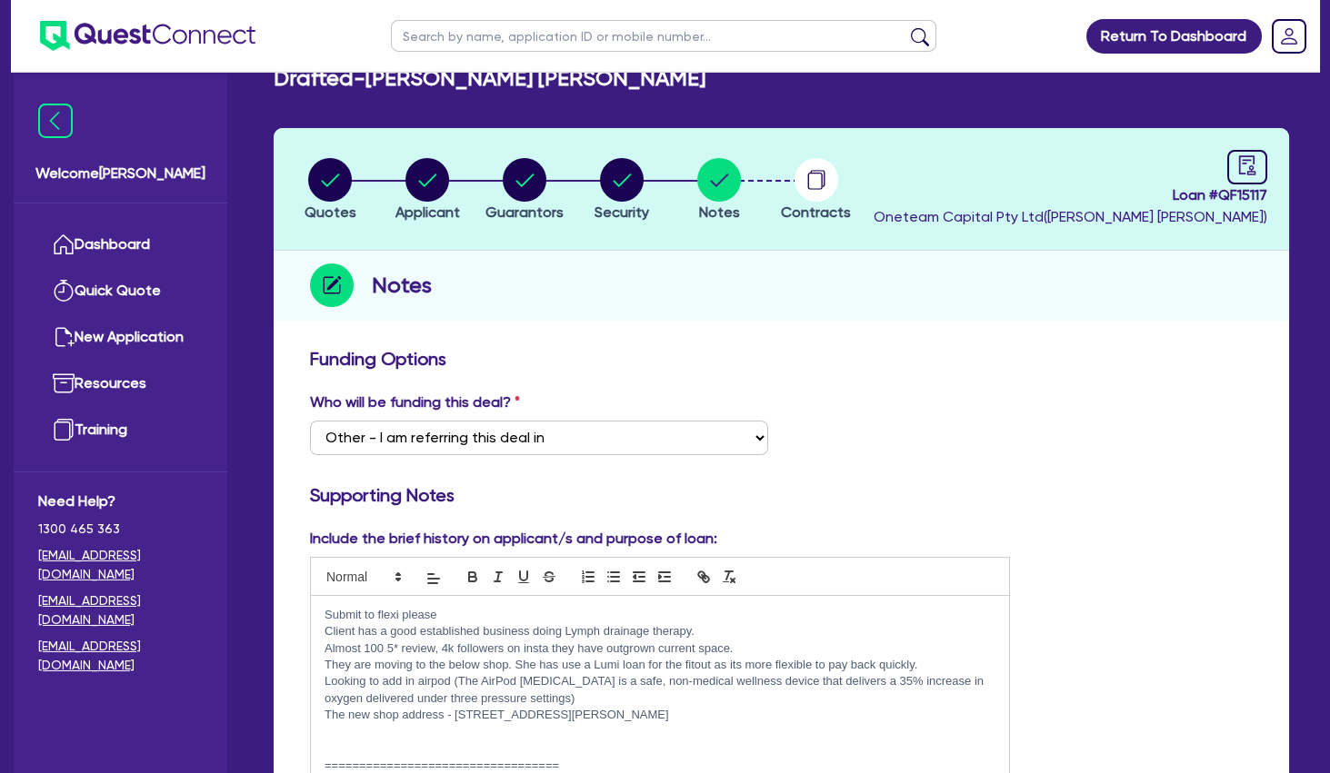
click at [471, 619] on p "Submit to flexi please" at bounding box center [659, 615] width 671 height 16
click at [523, 165] on circle "button" at bounding box center [525, 180] width 44 height 44
select select "MRS"
select select "QLD"
select select "DE_FACTO"
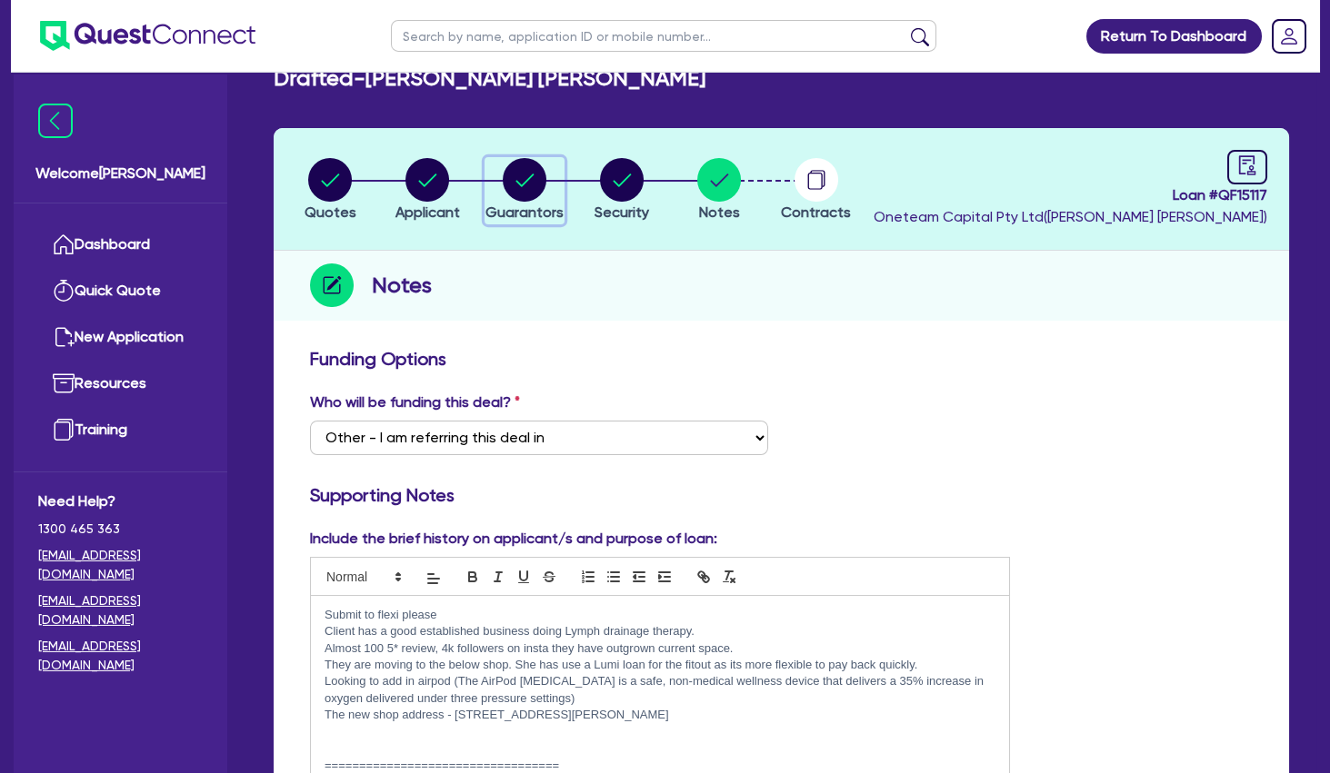
select select "CASH"
select select "VEHICLE"
select select "HOUSEHOLD_PERSONAL"
select select "OTHER"
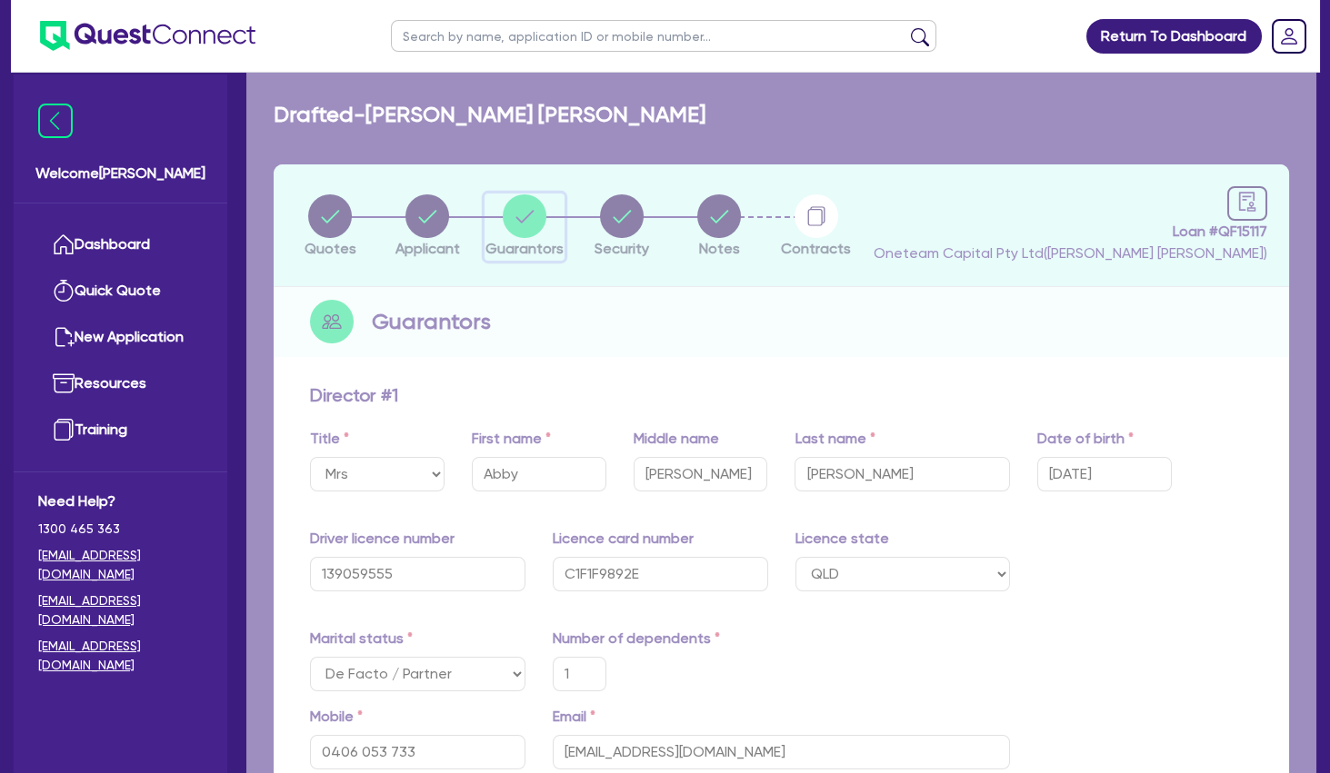
type input "1"
type input "0406 053 733"
type input "55,000"
type input "85,000"
type input "150,000"
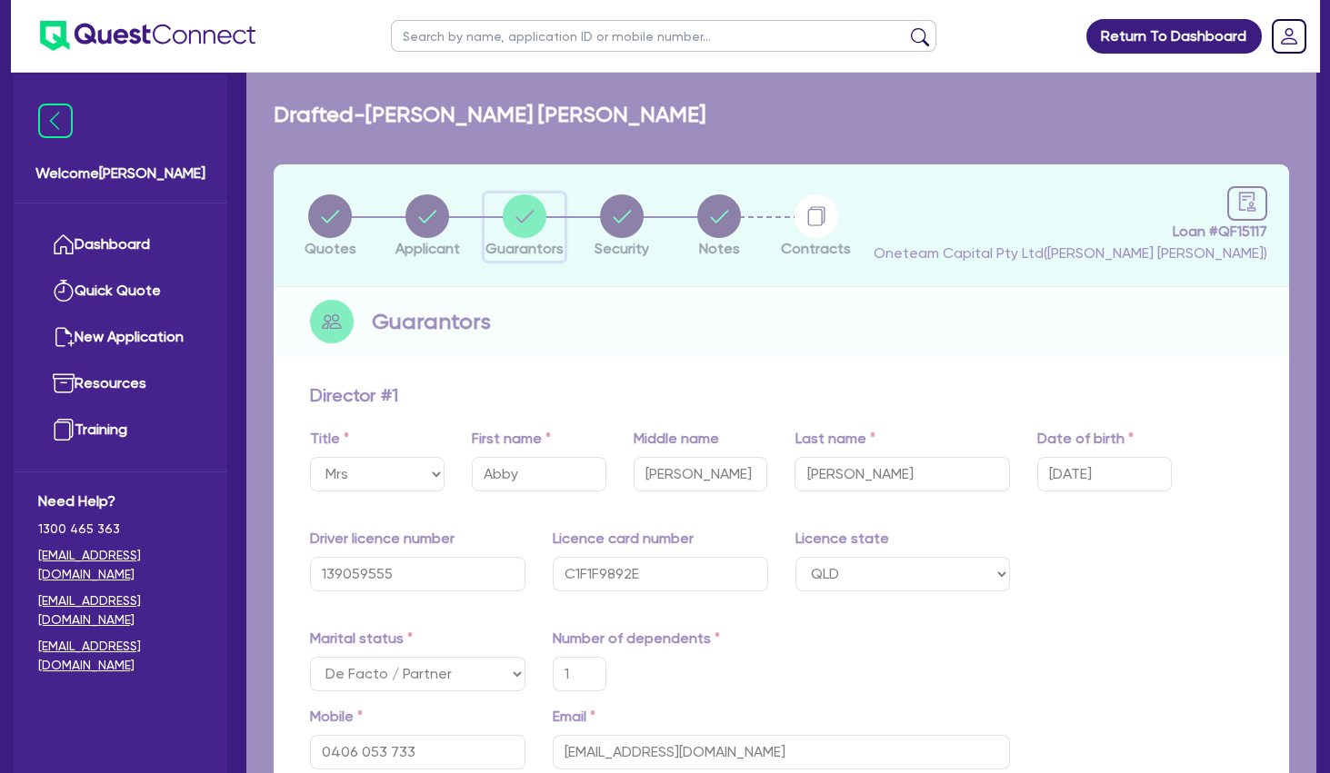
type input "600,000"
type input "78,000"
type input "2,900"
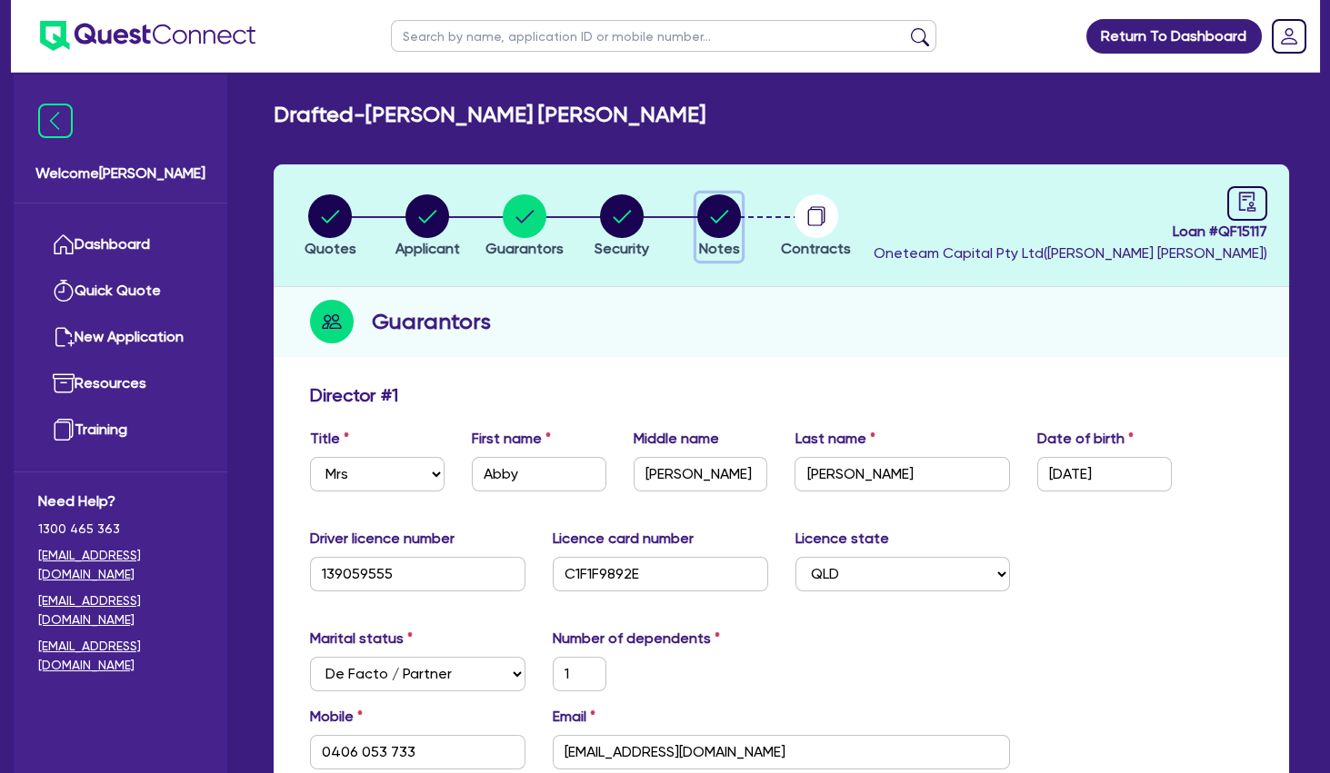
click at [728, 210] on icon "button" at bounding box center [720, 216] width 18 height 13
select select "Other"
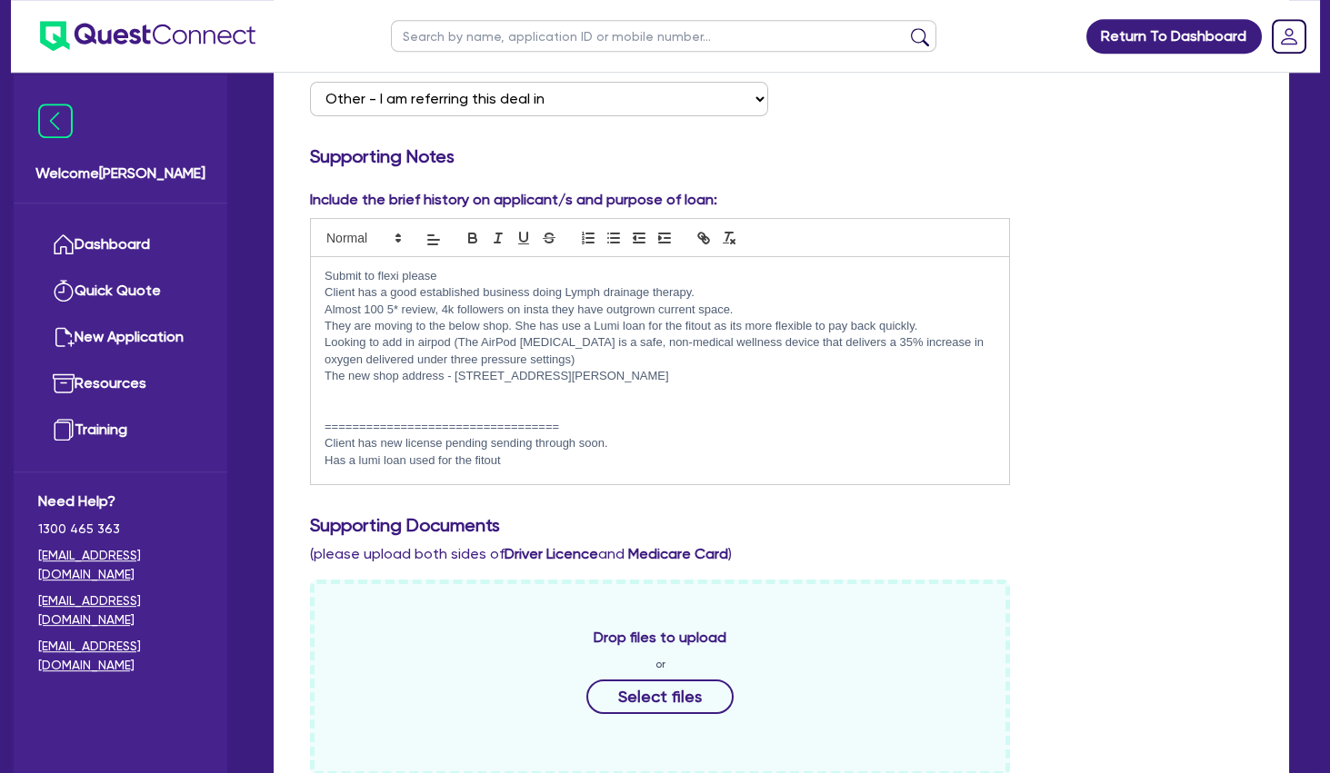
scroll to position [466, 0]
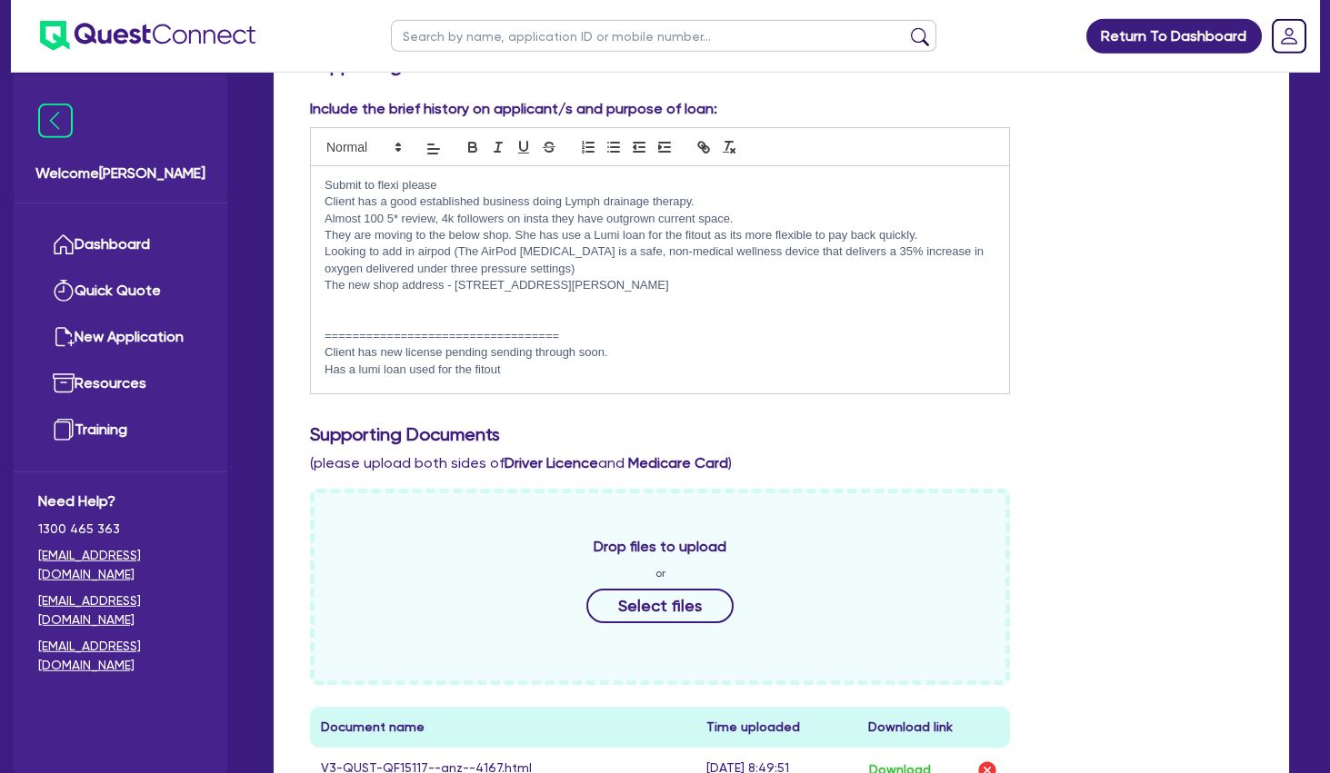
click at [325, 350] on p "Client has new license pending sending through soon." at bounding box center [659, 352] width 671 height 16
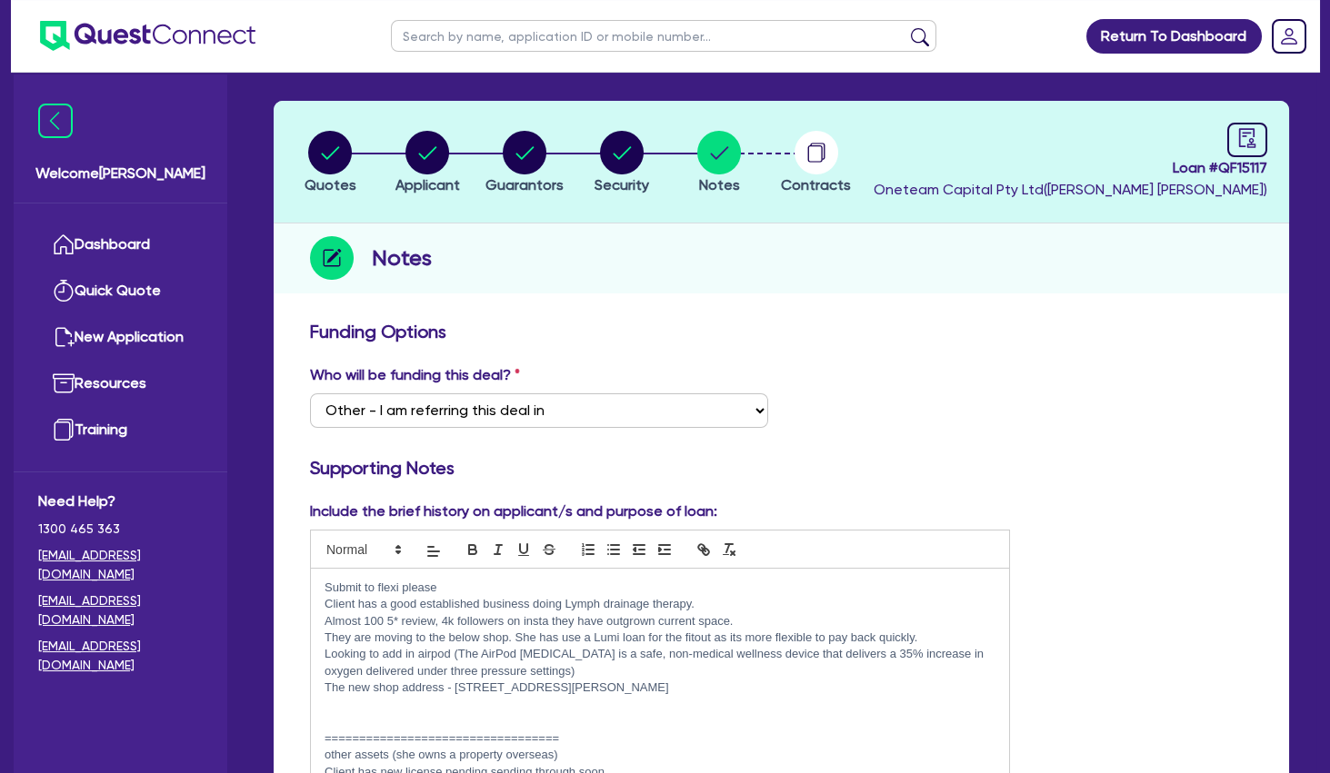
scroll to position [0, 0]
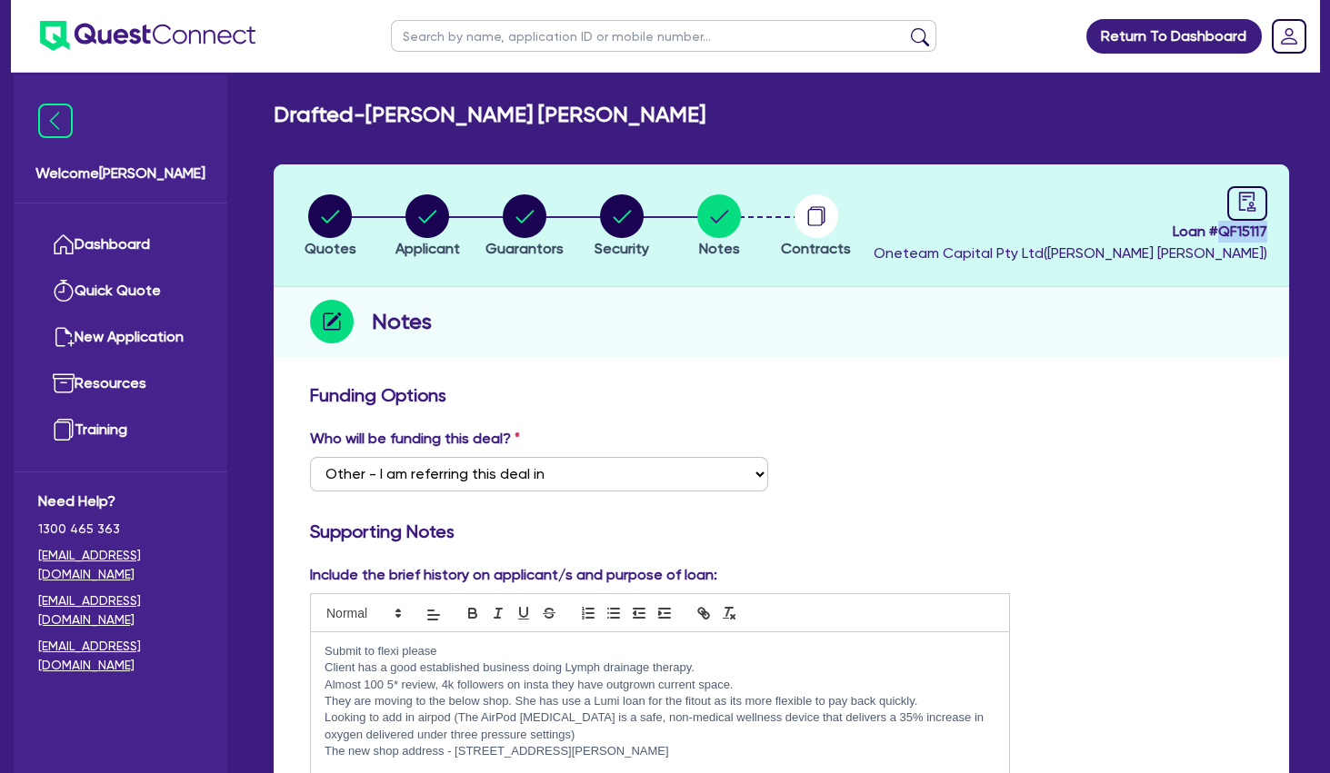
drag, startPoint x: 1272, startPoint y: 225, endPoint x: 1217, endPoint y: 231, distance: 55.7
click at [1217, 231] on header "Quotes Applicant [GEOGRAPHIC_DATA] Security Notes Contracts Loan # QF15117 Onet…" at bounding box center [781, 225] width 1015 height 123
copy span "QF15117"
click at [1143, 354] on div "Notes" at bounding box center [781, 322] width 1015 height 70
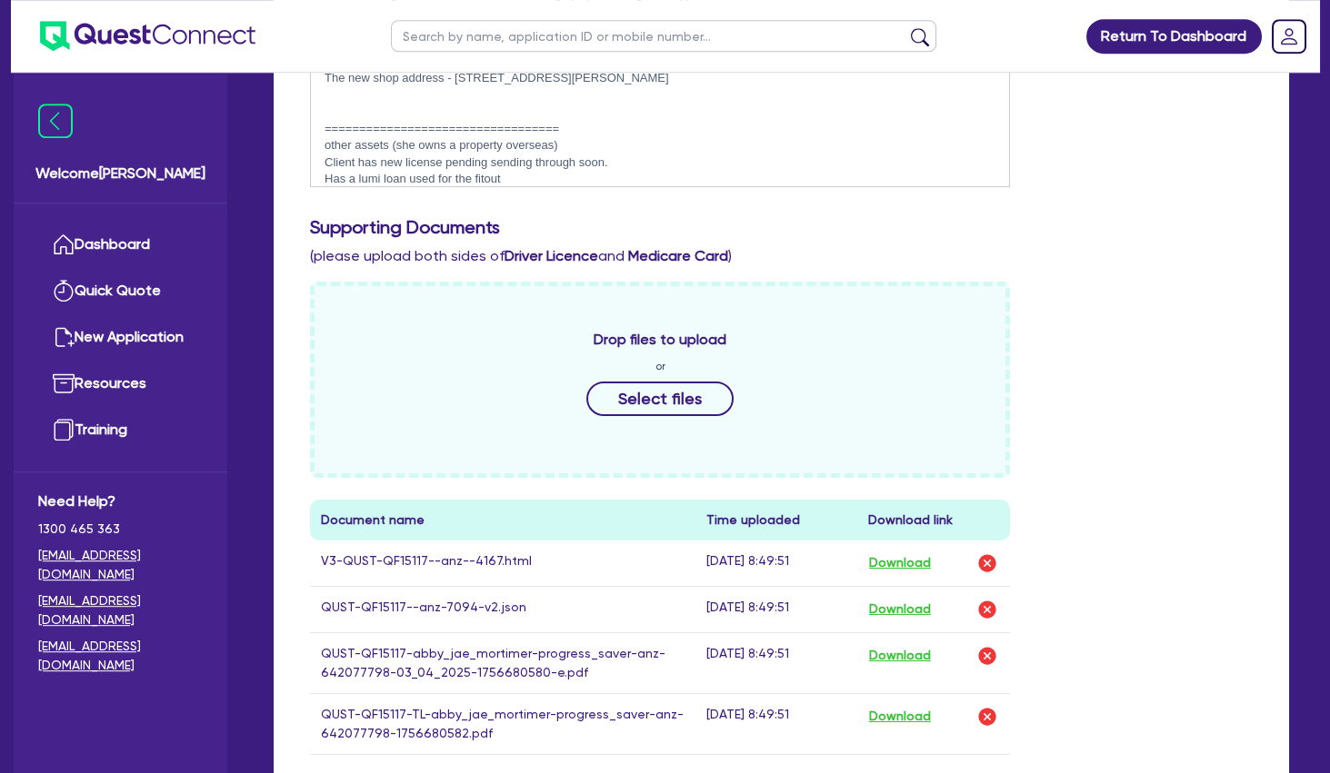
scroll to position [1093, 0]
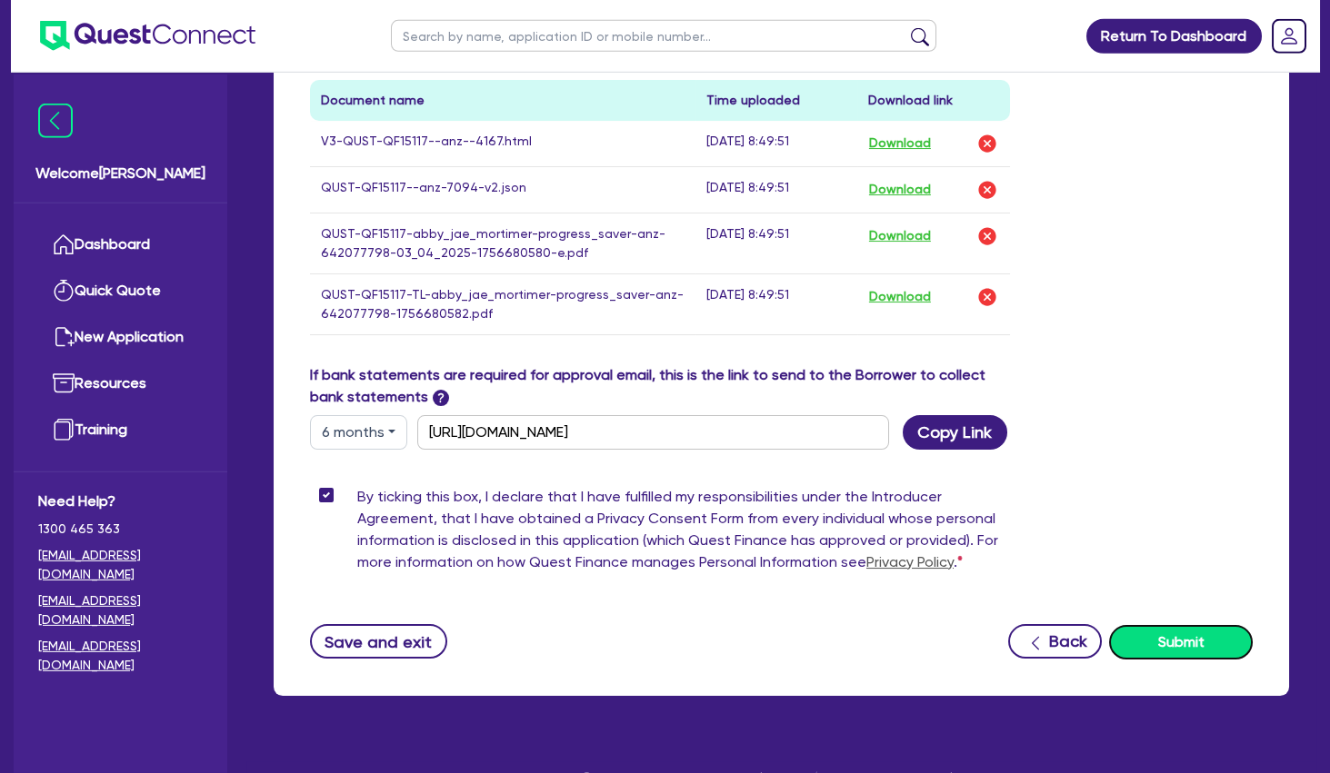
click at [1166, 632] on button "Submit" at bounding box center [1181, 642] width 144 height 35
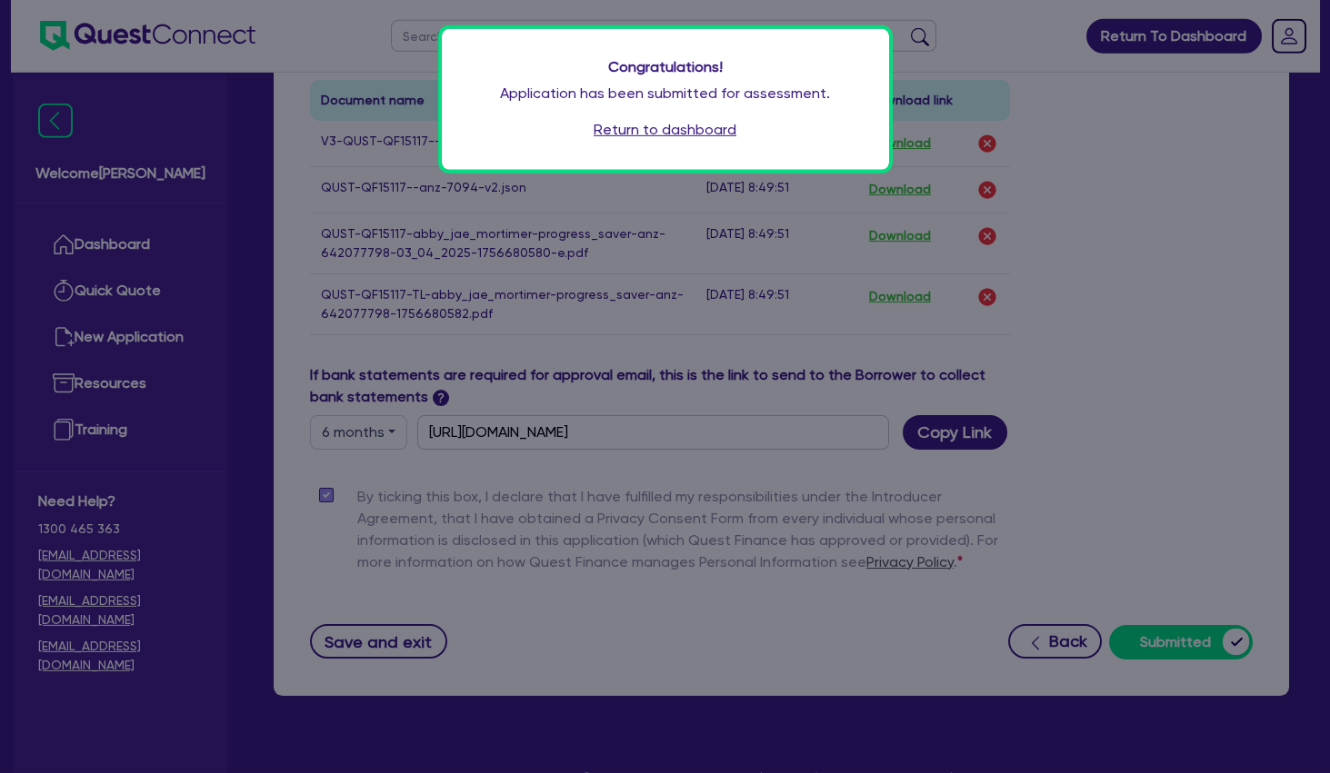
click at [675, 128] on link "Return to dashboard" at bounding box center [664, 130] width 143 height 22
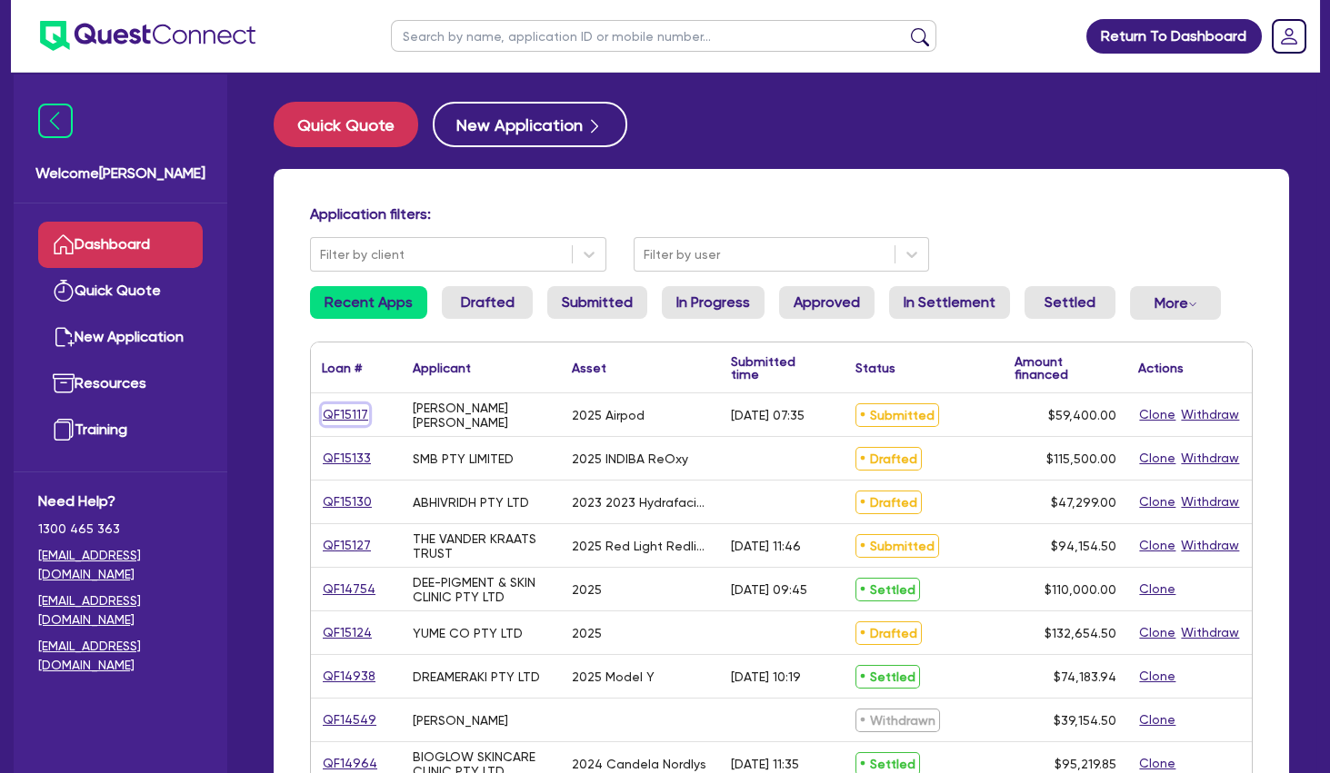
click at [350, 412] on link "QF15117" at bounding box center [345, 414] width 47 height 21
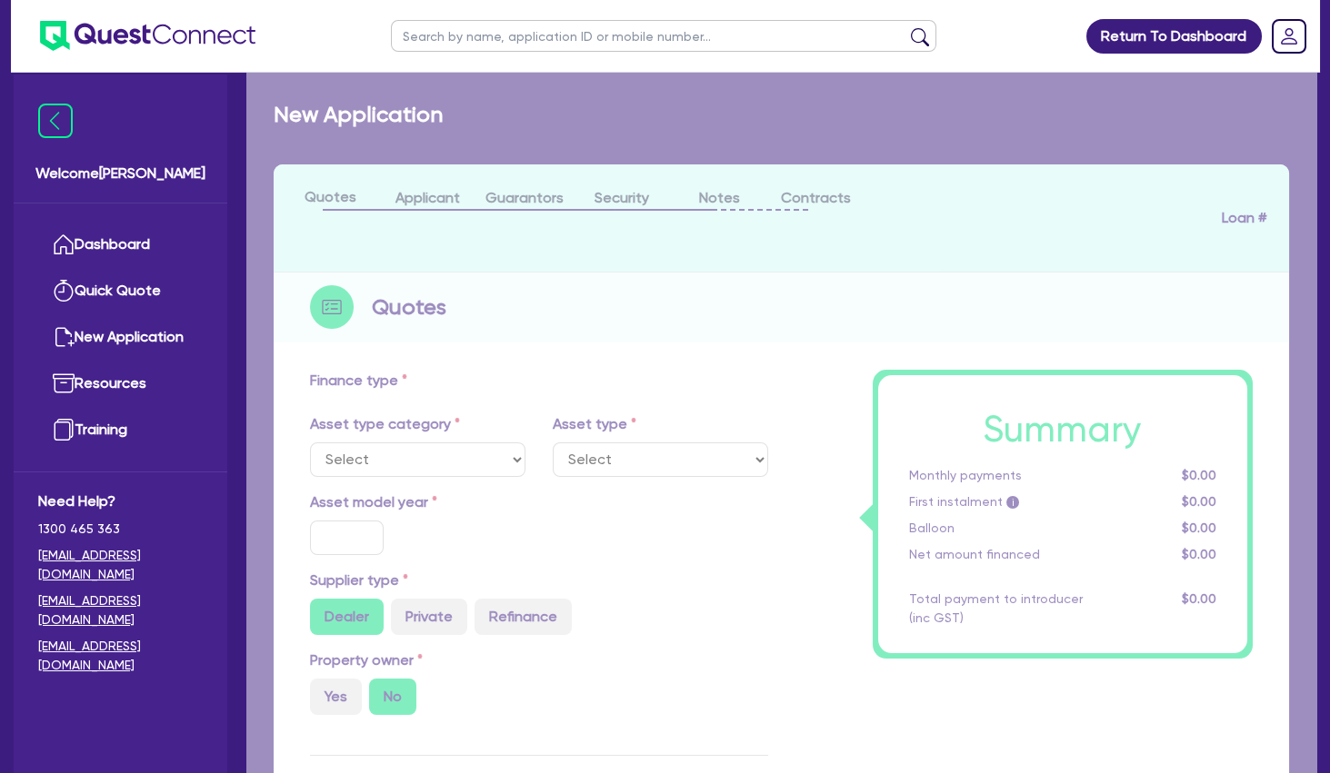
select select "TERTIARY_ASSETS"
type input "2025"
type input "74,250"
type input "14,850"
type input "5"
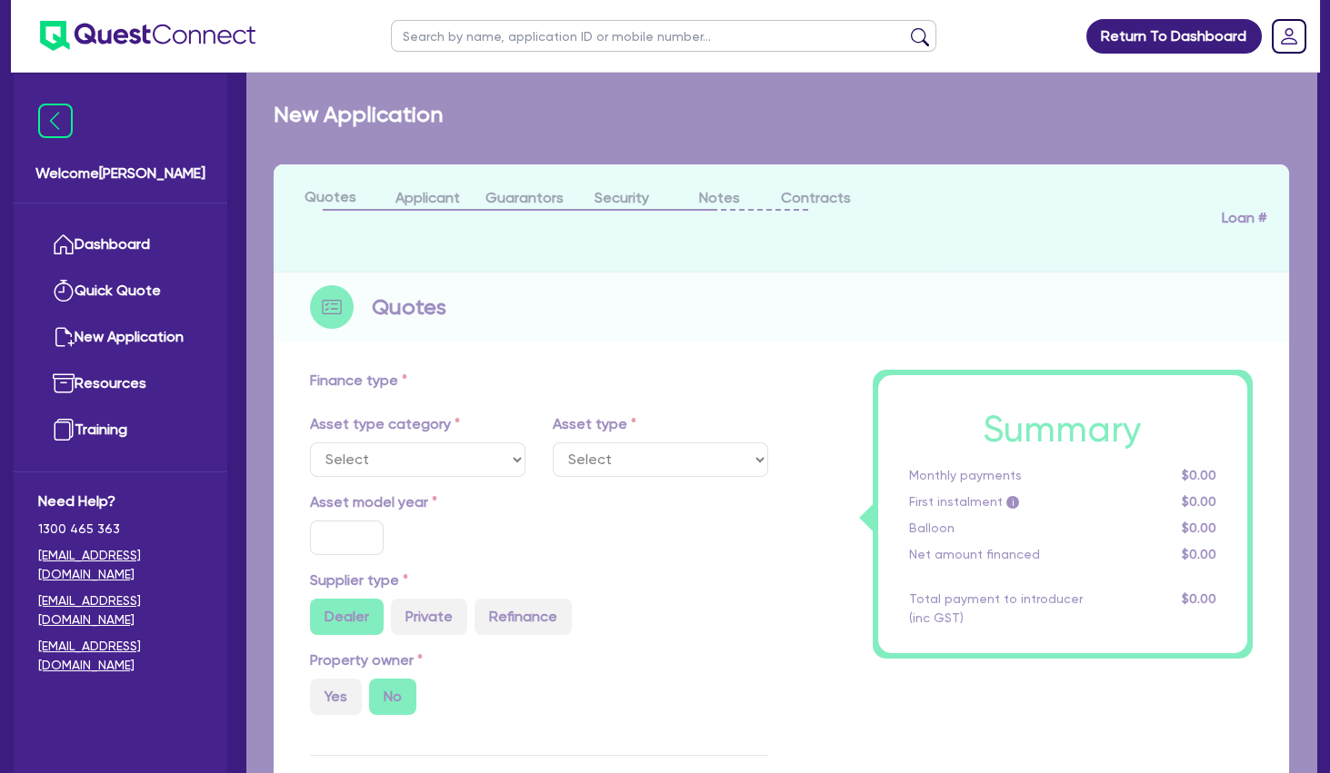
type input "2,970"
type input "11.39"
select select "BEAUTY_EQUIPMENT"
